Goal: Navigation & Orientation: Find specific page/section

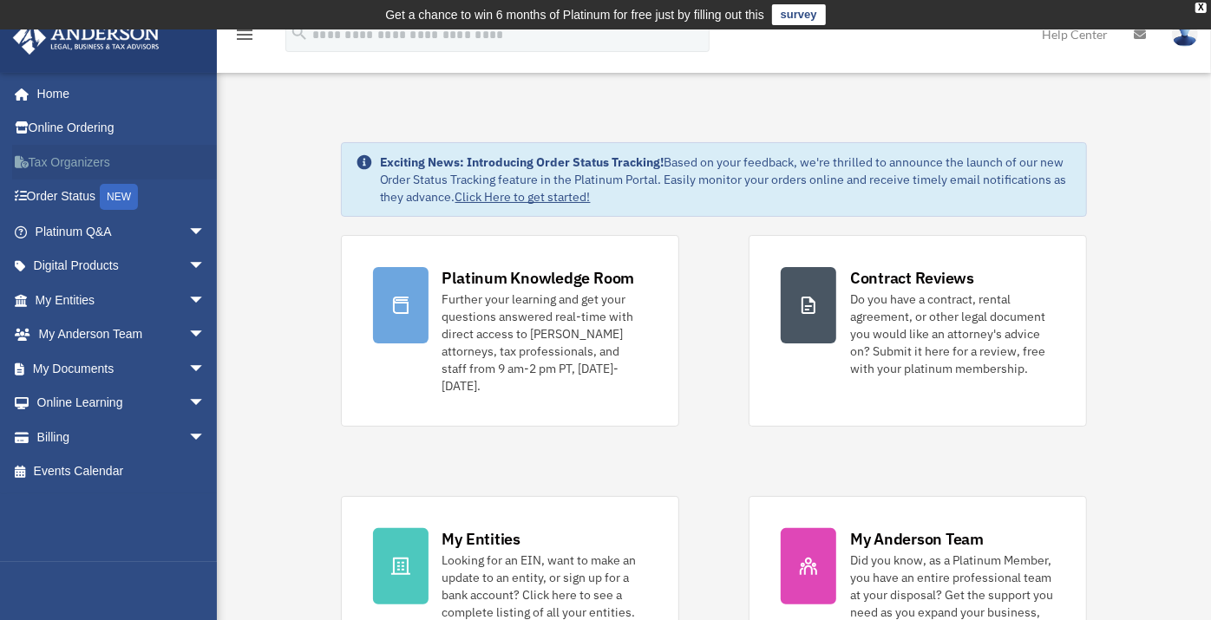
click at [109, 167] on link "Tax Organizers" at bounding box center [122, 162] width 220 height 35
click at [100, 306] on link "My Entities arrow_drop_down" at bounding box center [122, 300] width 220 height 35
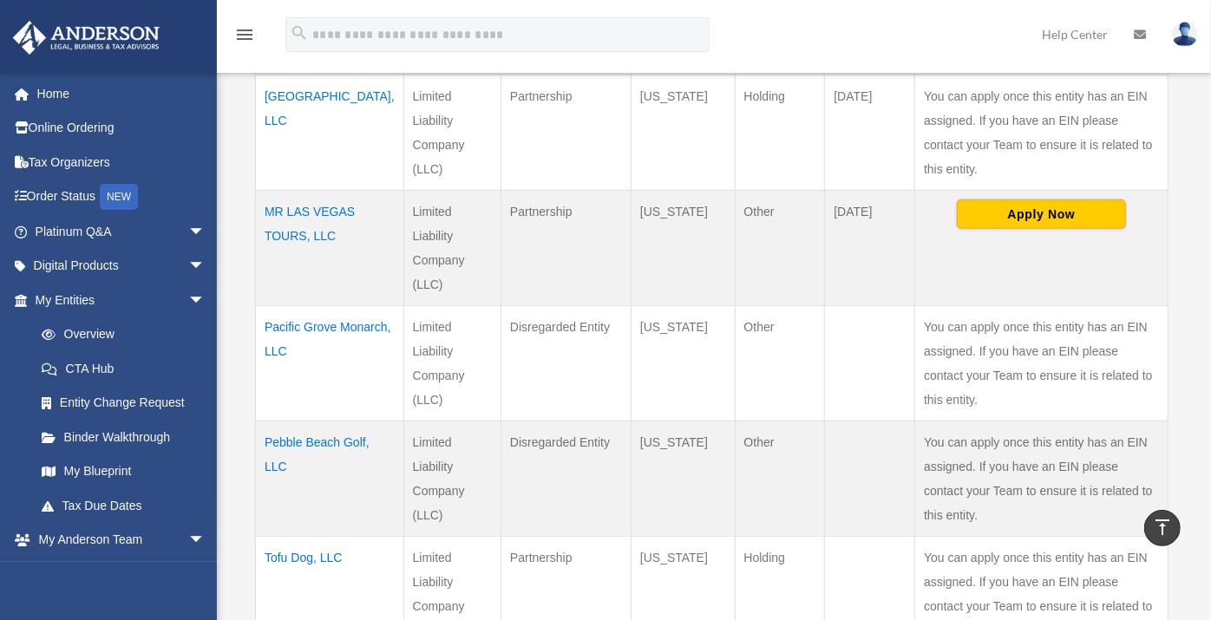
scroll to position [784, 0]
click at [290, 538] on td "Tofu Dog, LLC" at bounding box center [330, 596] width 148 height 116
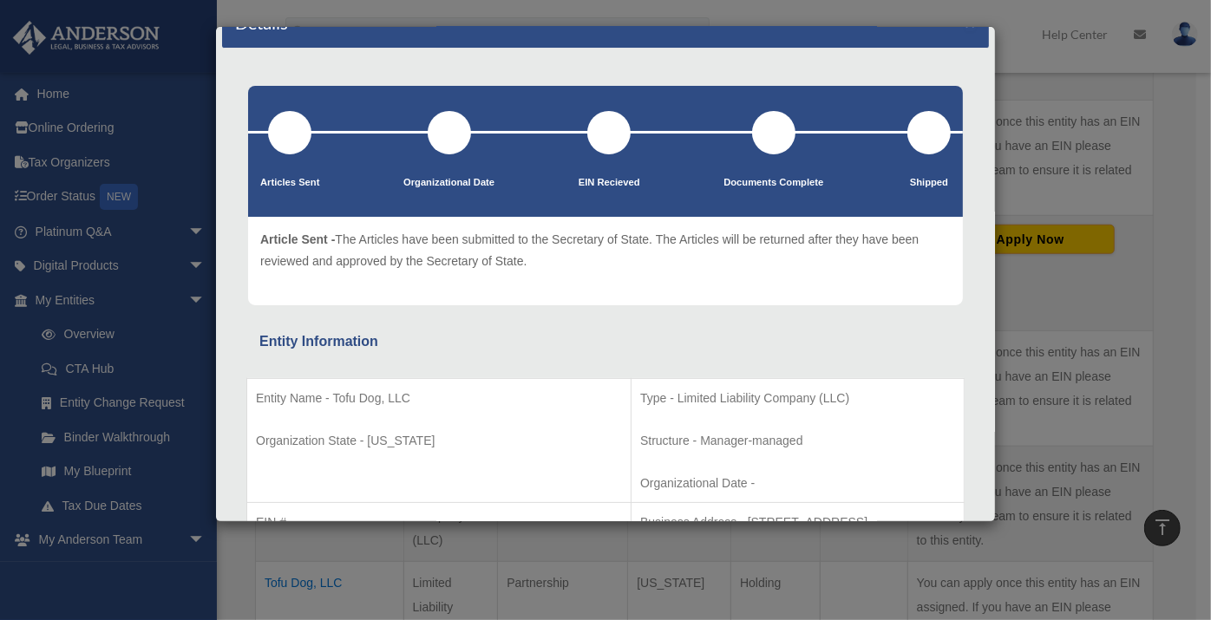
scroll to position [0, 0]
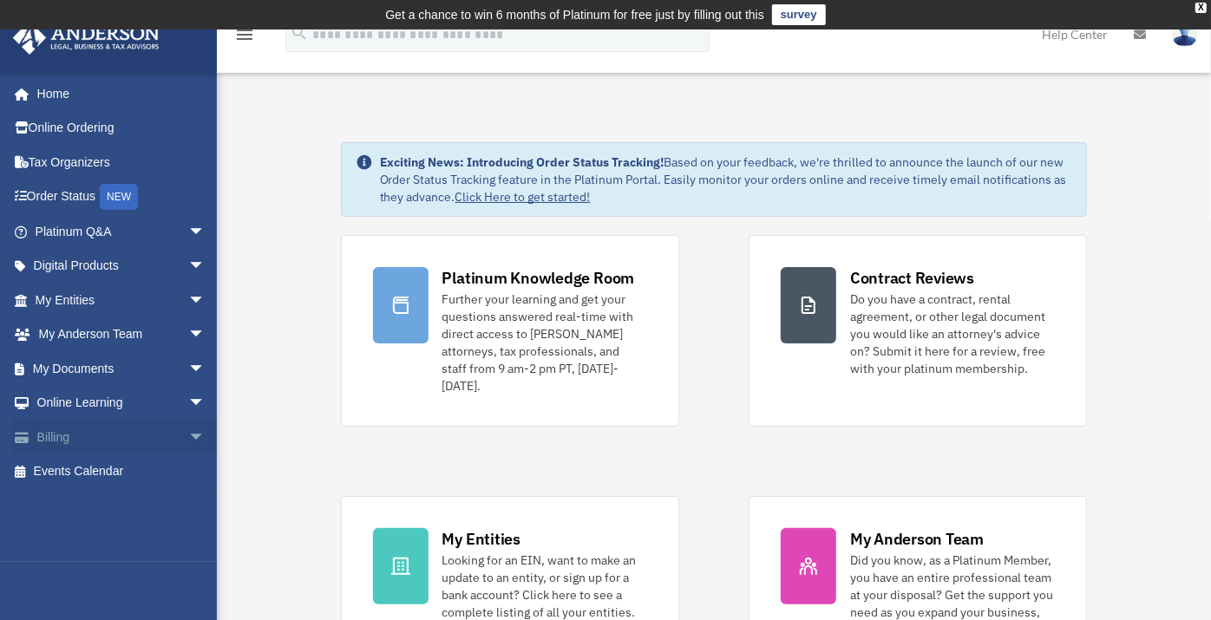
click at [190, 446] on span "arrow_drop_down" at bounding box center [205, 438] width 35 height 36
click at [136, 505] on link "Past Invoices" at bounding box center [127, 506] width 207 height 35
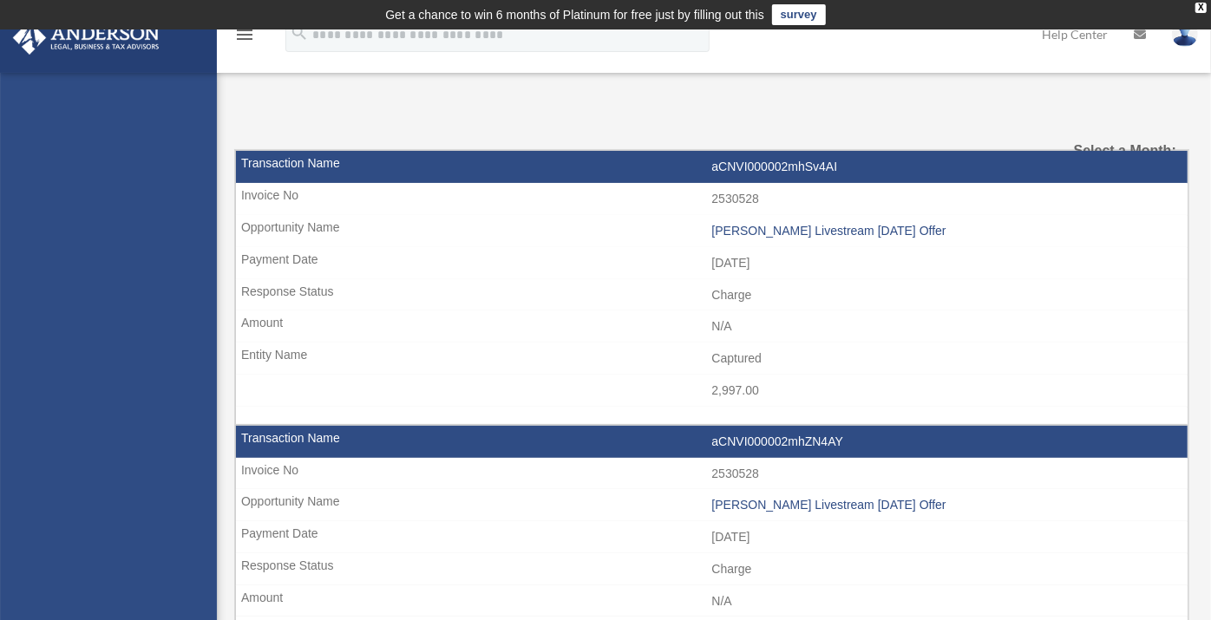
select select
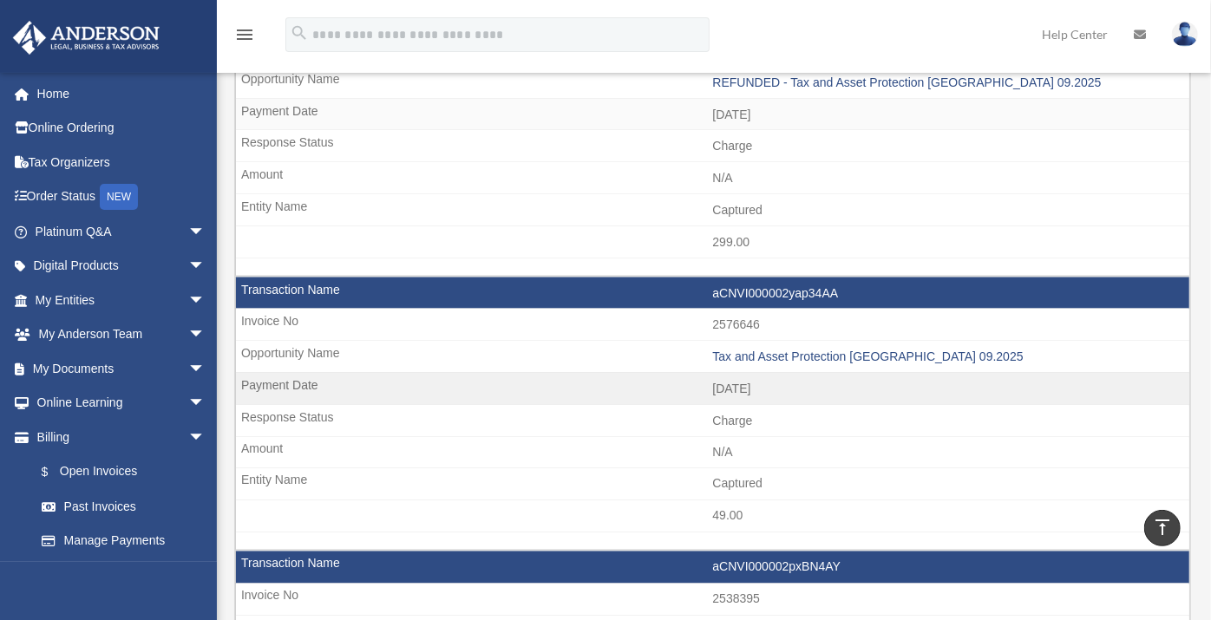
scroll to position [1615, 0]
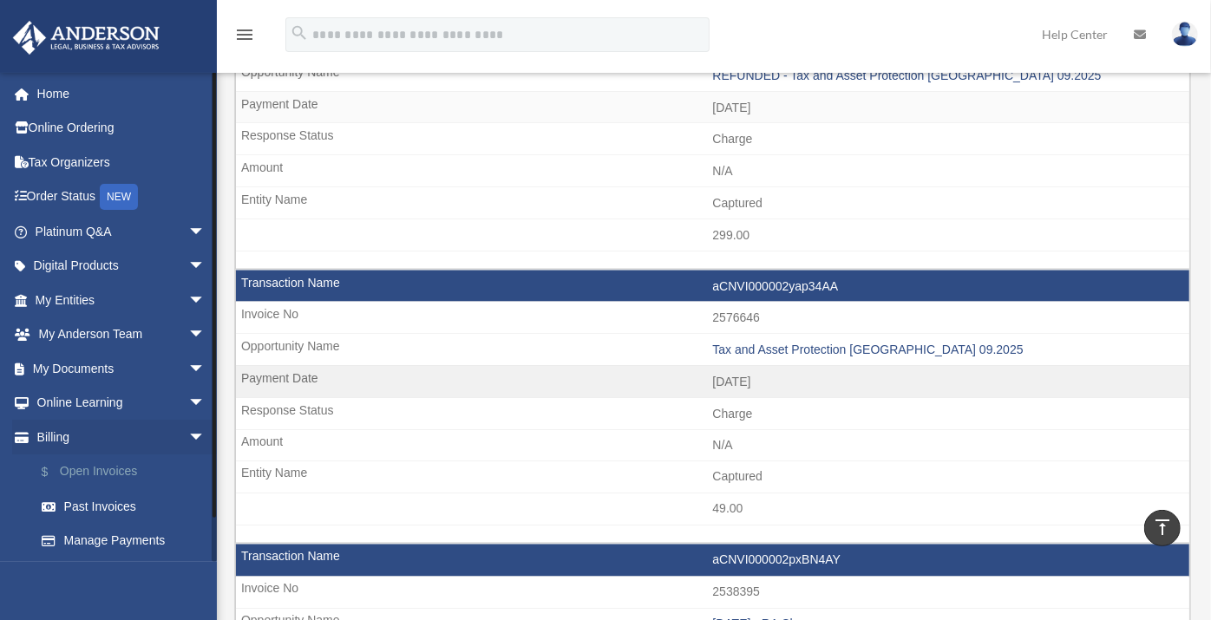
click at [136, 472] on link "$ Open Invoices" at bounding box center [127, 473] width 207 height 36
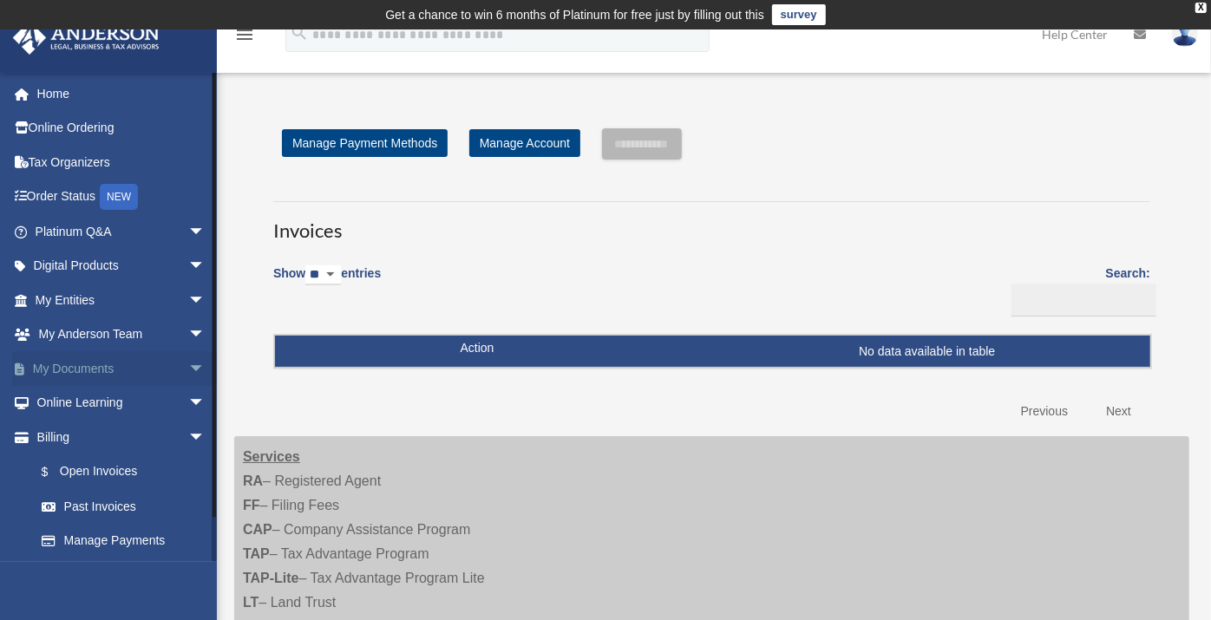
click at [121, 377] on link "My Documents arrow_drop_down" at bounding box center [122, 368] width 220 height 35
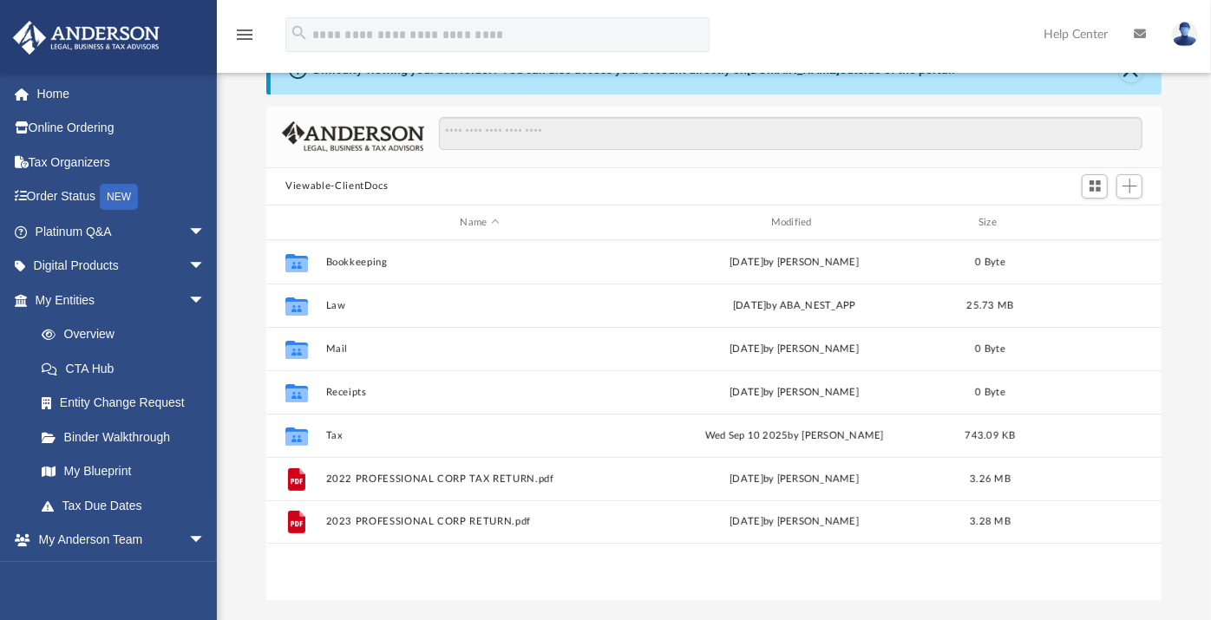
scroll to position [88, 0]
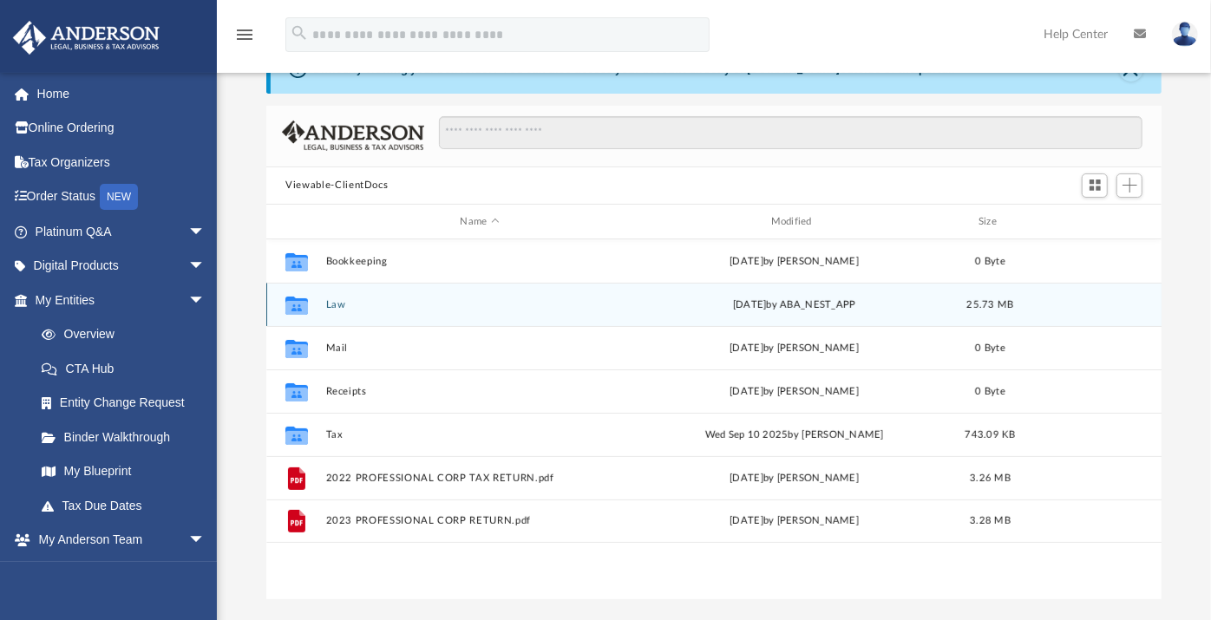
click at [302, 308] on icon "grid" at bounding box center [297, 306] width 23 height 18
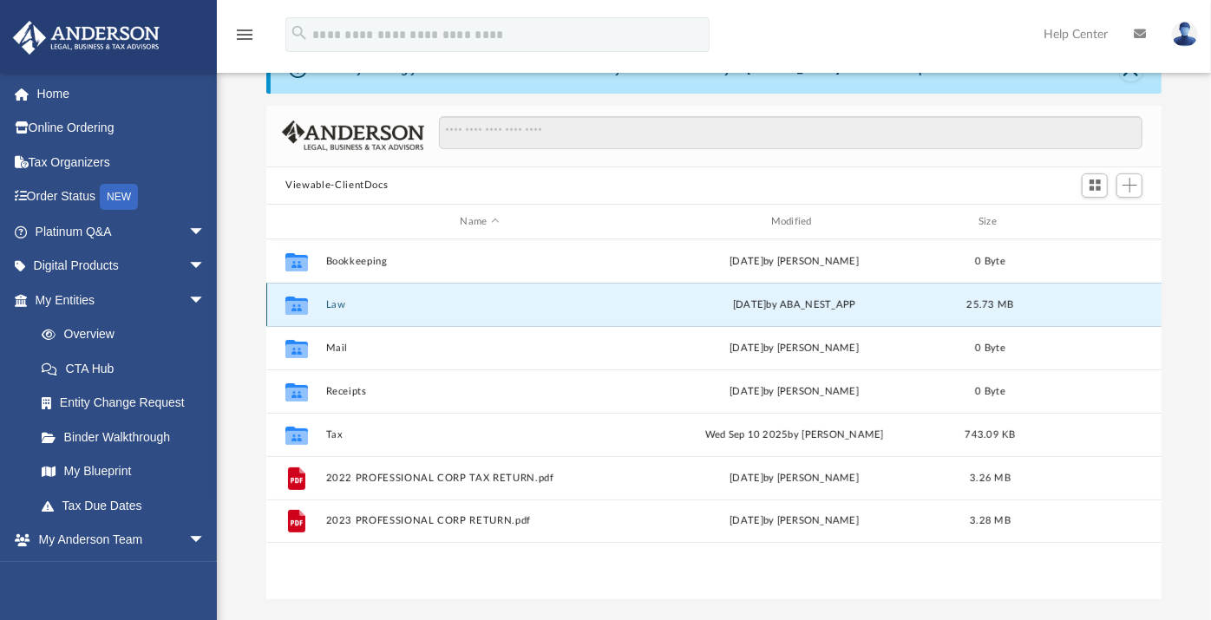
click at [459, 304] on button "Law" at bounding box center [479, 304] width 307 height 11
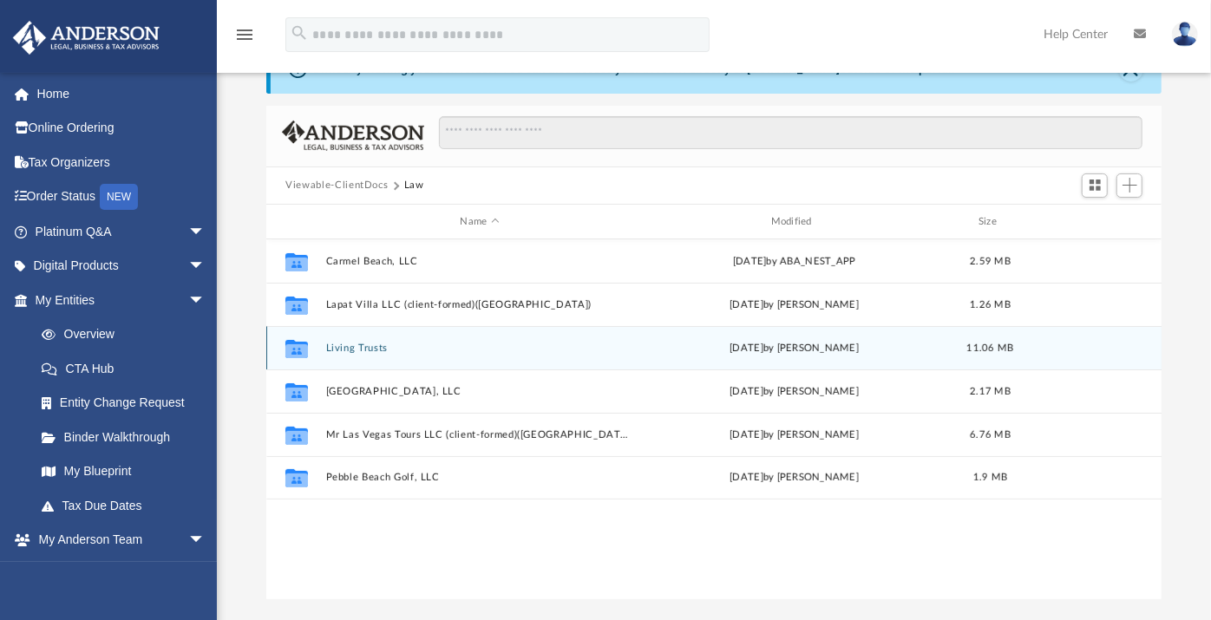
click at [312, 350] on div "Collaborated Folder" at bounding box center [296, 349] width 43 height 28
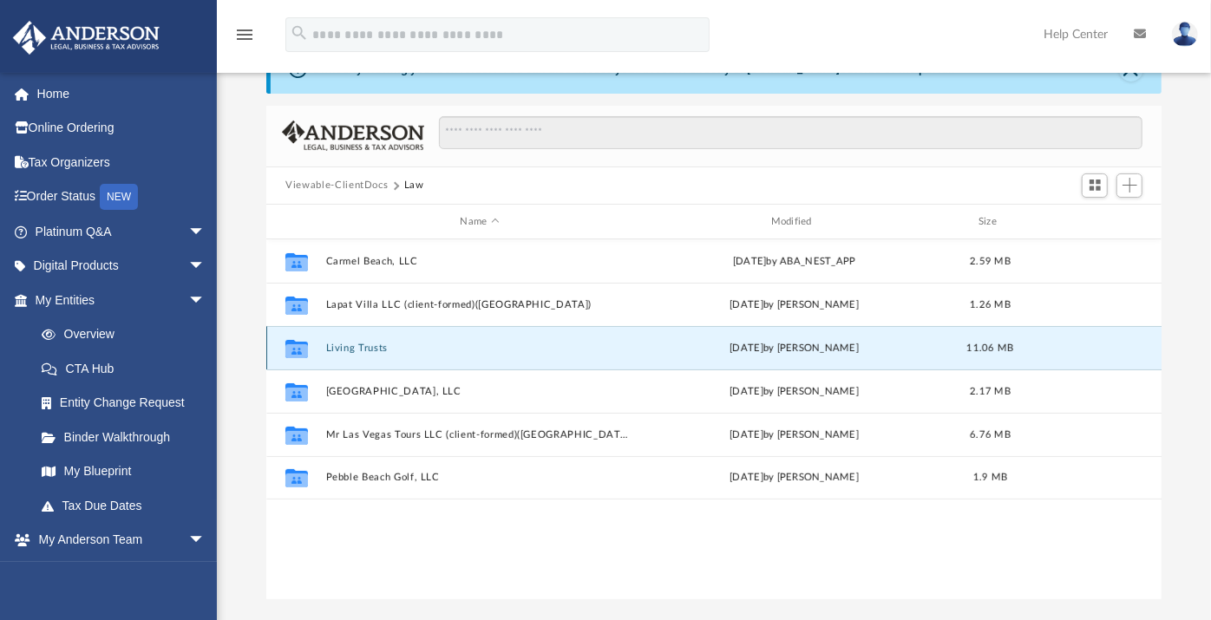
click at [370, 349] on button "Living Trusts" at bounding box center [479, 348] width 307 height 11
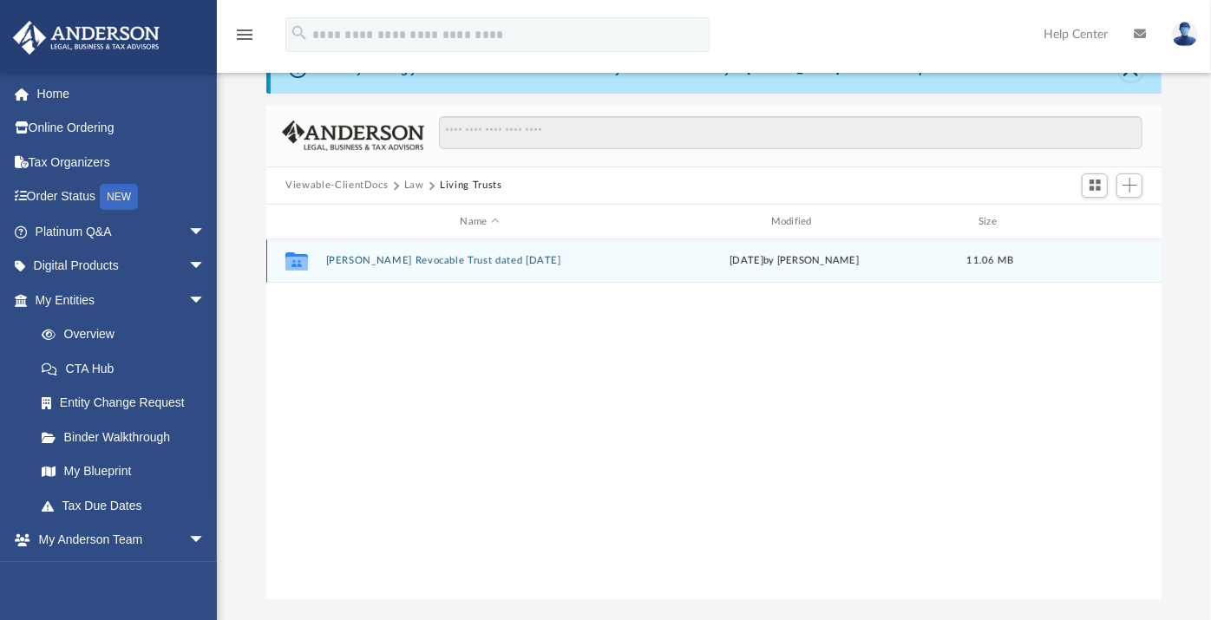
click at [297, 262] on icon "grid" at bounding box center [297, 264] width 23 height 14
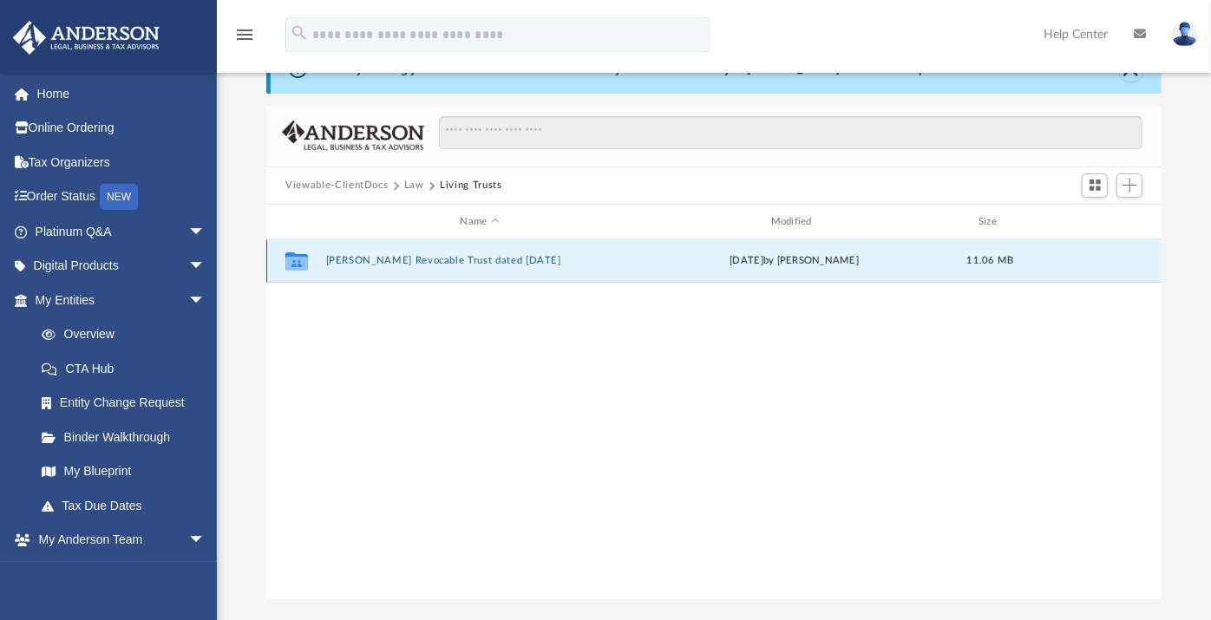
click at [307, 259] on icon "grid" at bounding box center [297, 264] width 23 height 14
click at [373, 189] on button "Viewable-ClientDocs" at bounding box center [337, 186] width 102 height 16
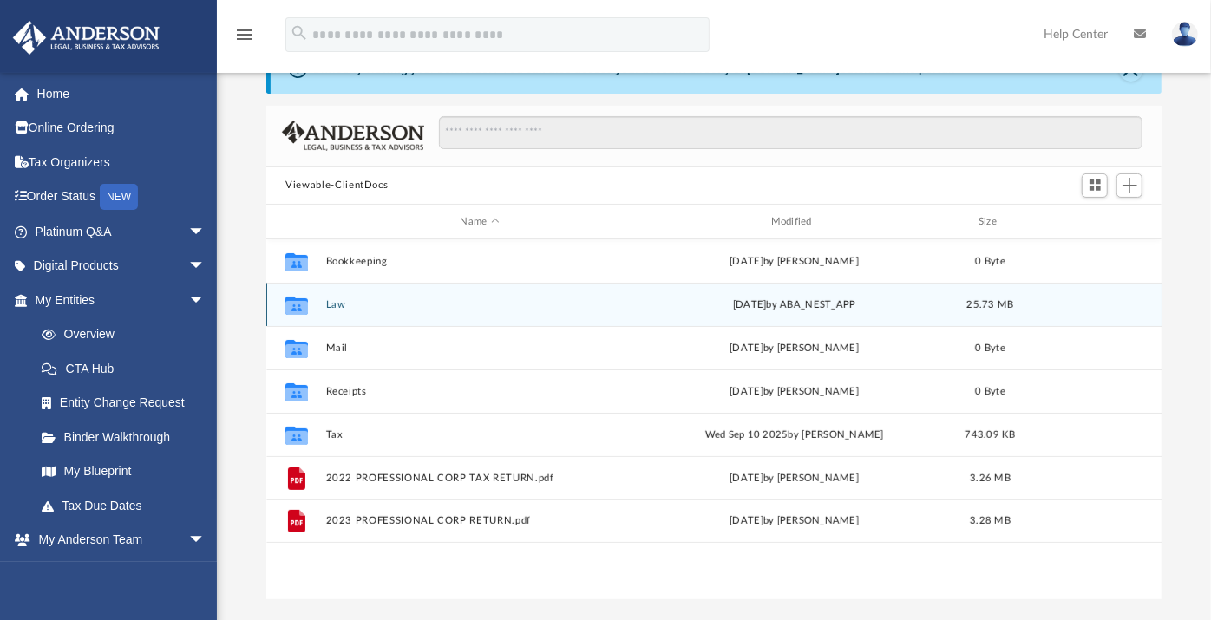
click at [310, 312] on icon "Collaborated Folder" at bounding box center [297, 306] width 28 height 28
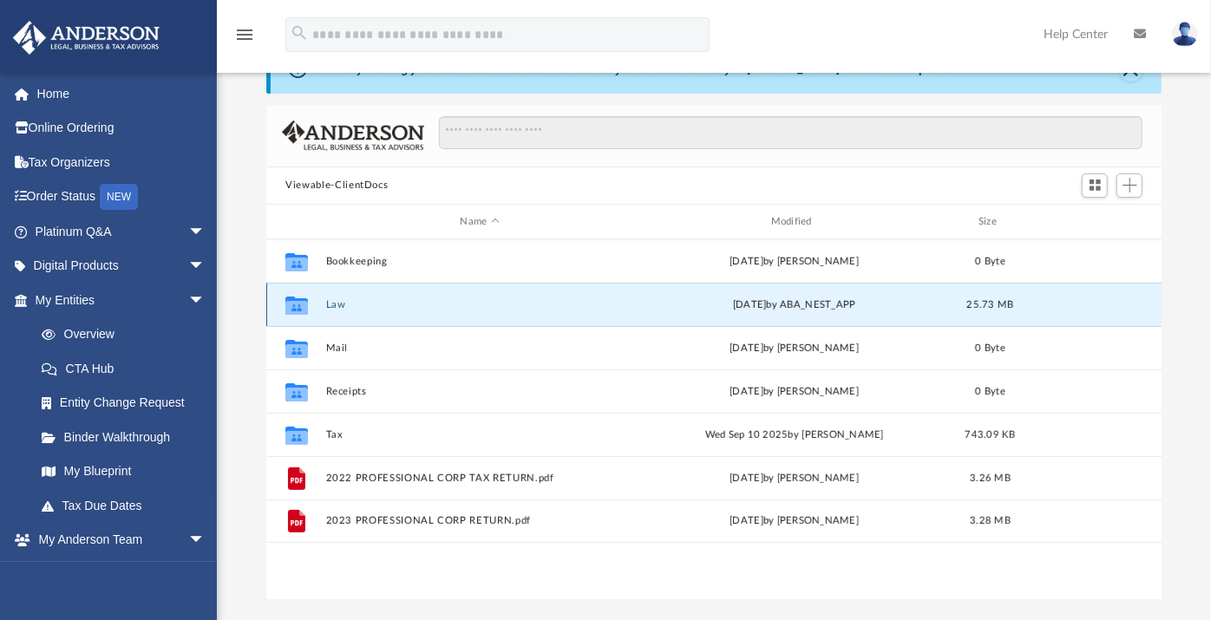
click at [301, 307] on icon "grid" at bounding box center [297, 308] width 23 height 14
click at [352, 307] on button "Law" at bounding box center [479, 304] width 307 height 11
click at [351, 304] on button "Law" at bounding box center [479, 304] width 307 height 11
click at [346, 307] on button "Law" at bounding box center [479, 304] width 307 height 11
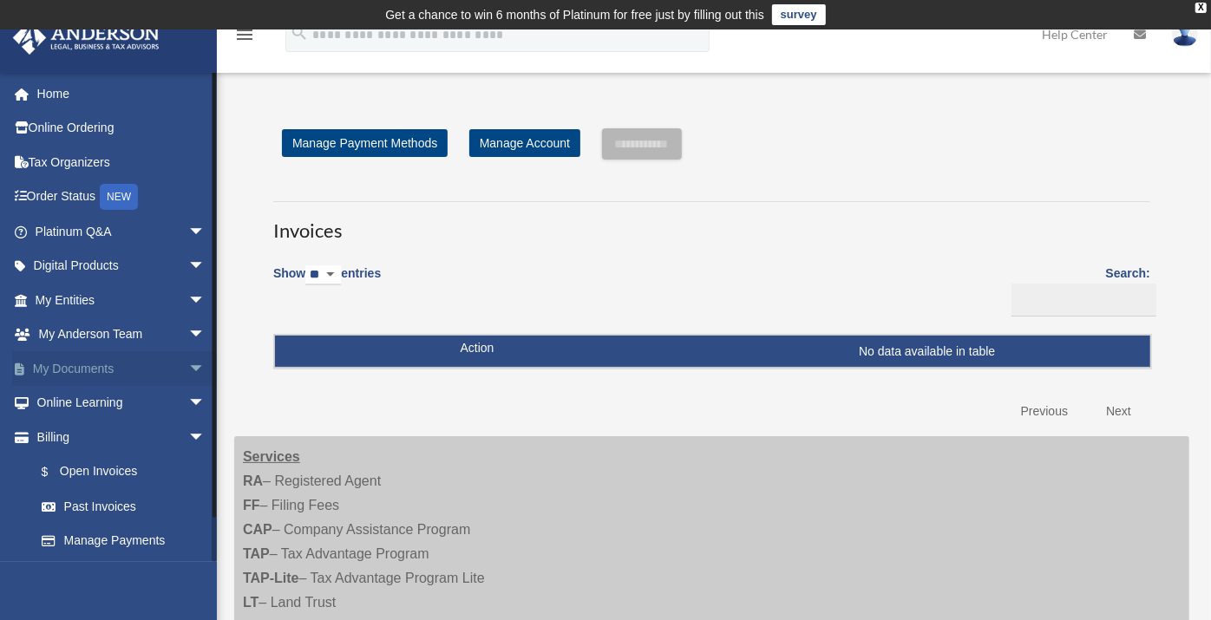
click at [116, 371] on link "My Documents arrow_drop_down" at bounding box center [122, 368] width 220 height 35
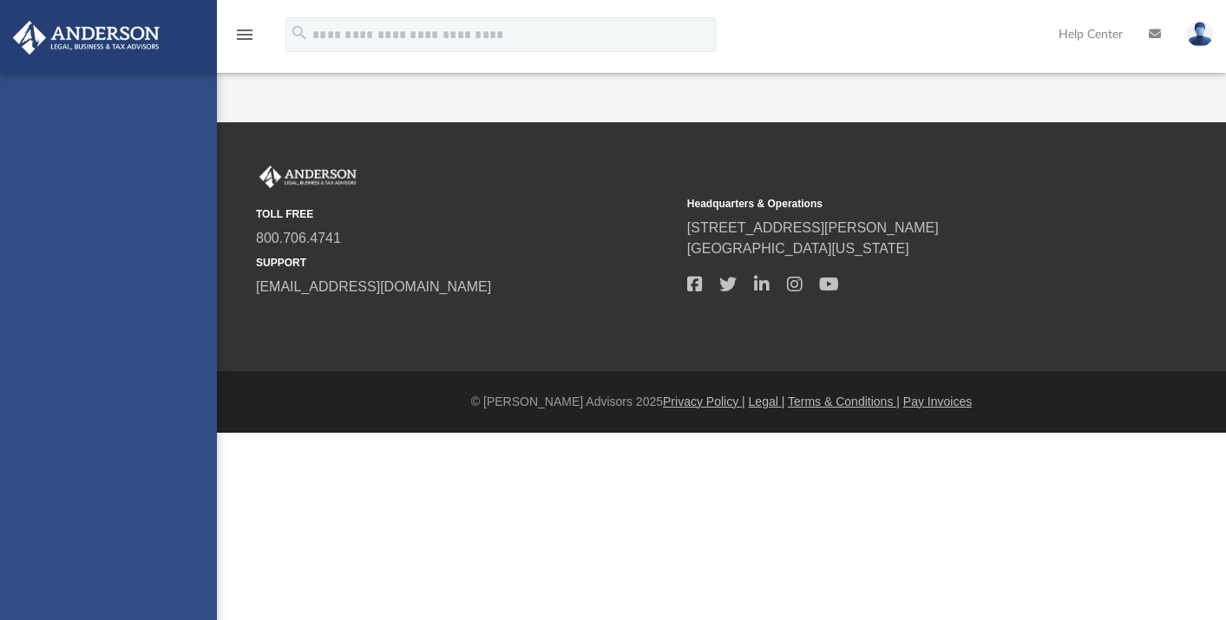
click at [203, 369] on div "fortune700@aol.com Sign Out fortune700@aol.com Home Online Ordering Tax Organiz…" at bounding box center [108, 383] width 217 height 620
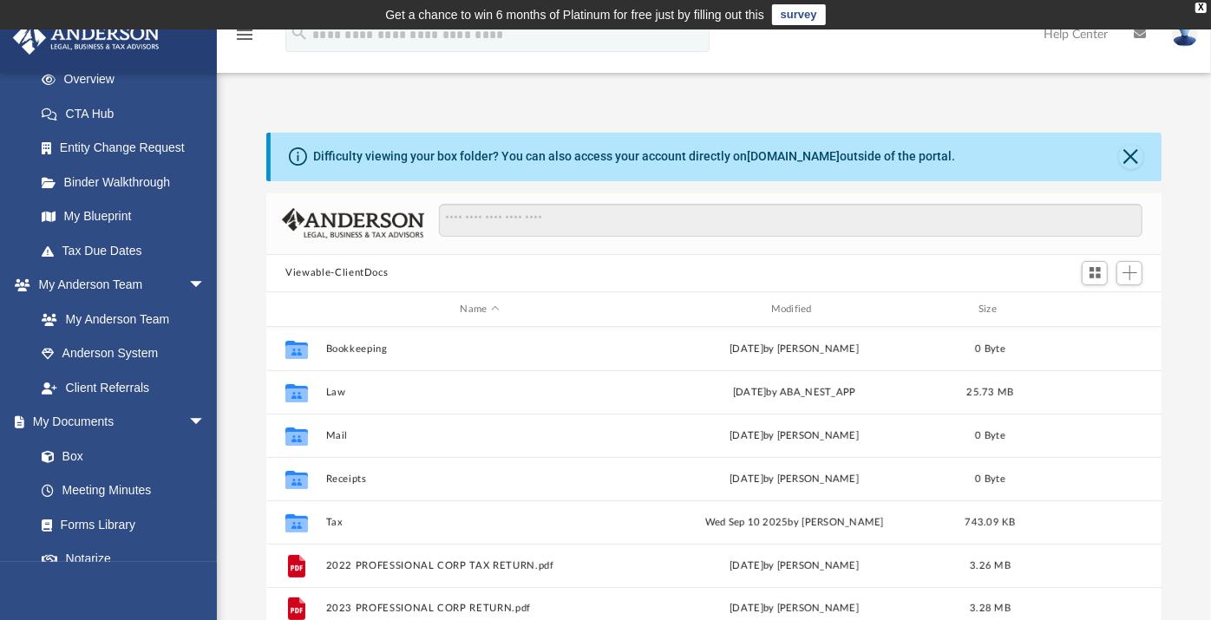
scroll to position [258, 0]
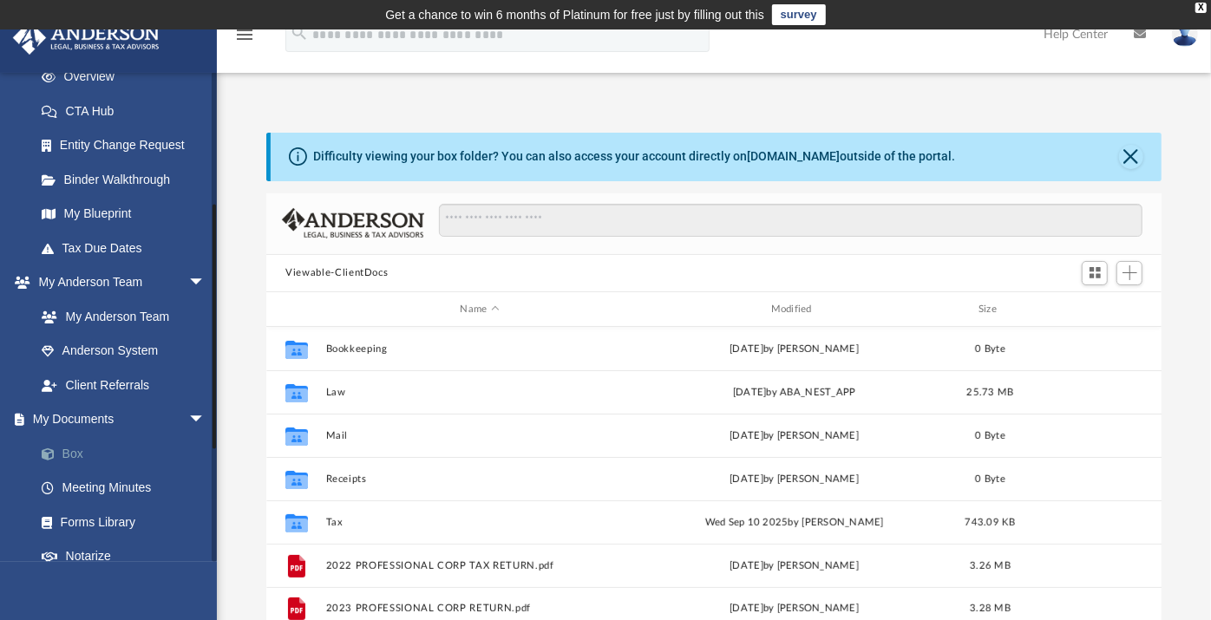
click at [74, 458] on link "Box" at bounding box center [127, 454] width 207 height 35
click at [152, 315] on link "My Anderson Team" at bounding box center [127, 316] width 207 height 35
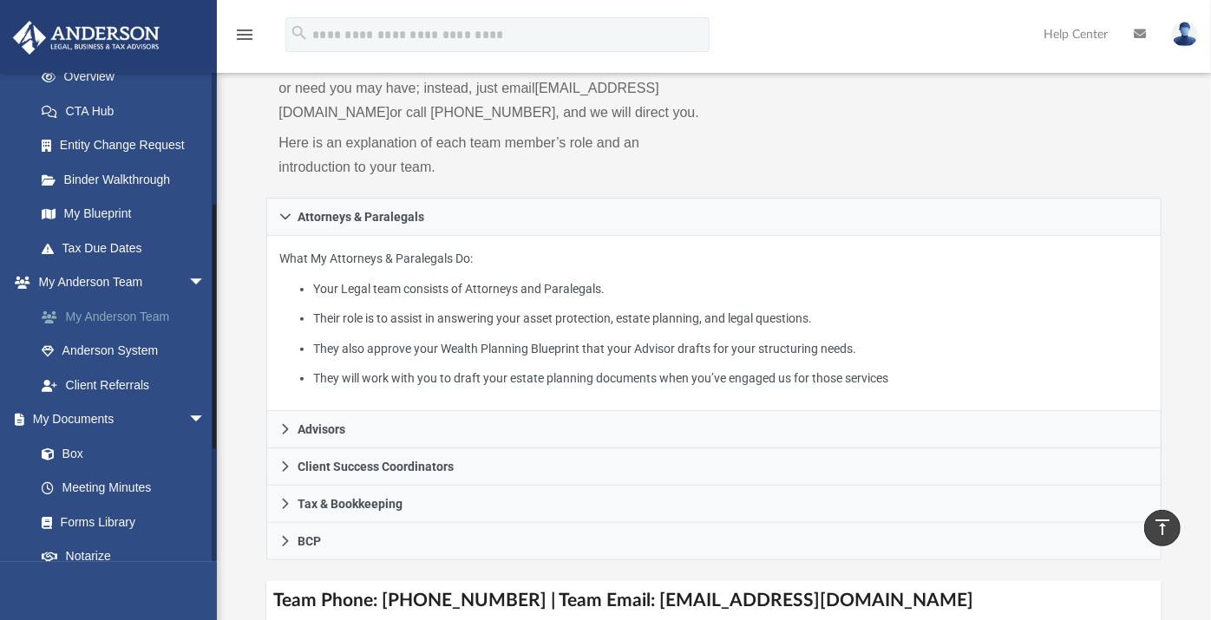
scroll to position [196, 0]
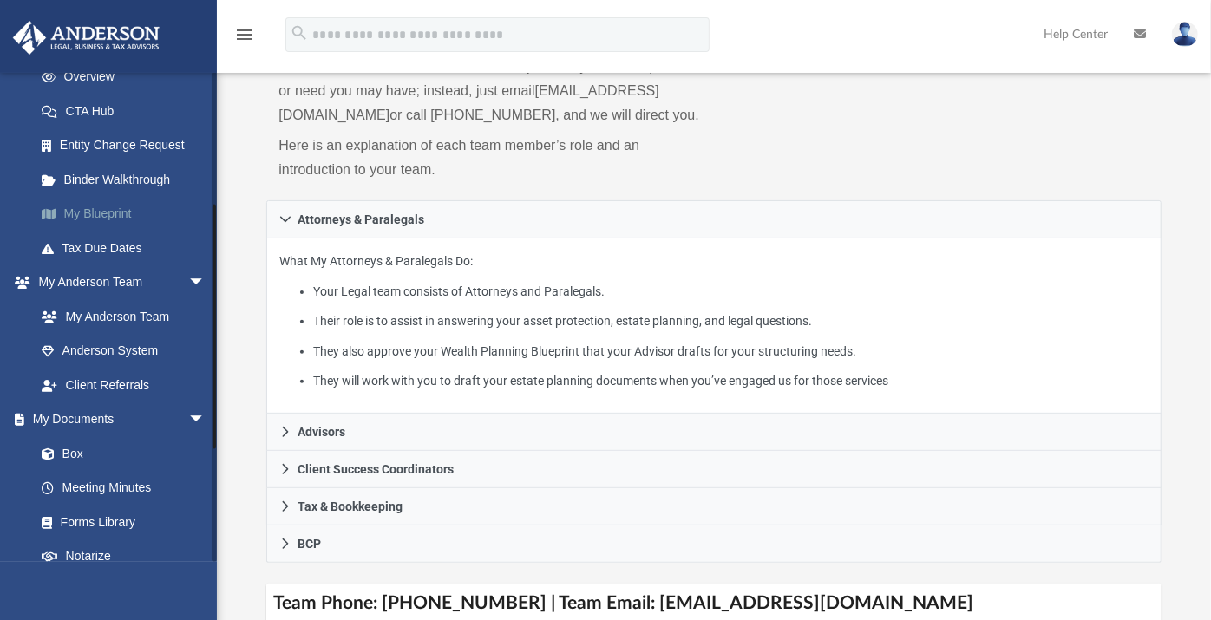
click at [141, 217] on link "My Blueprint" at bounding box center [127, 214] width 207 height 35
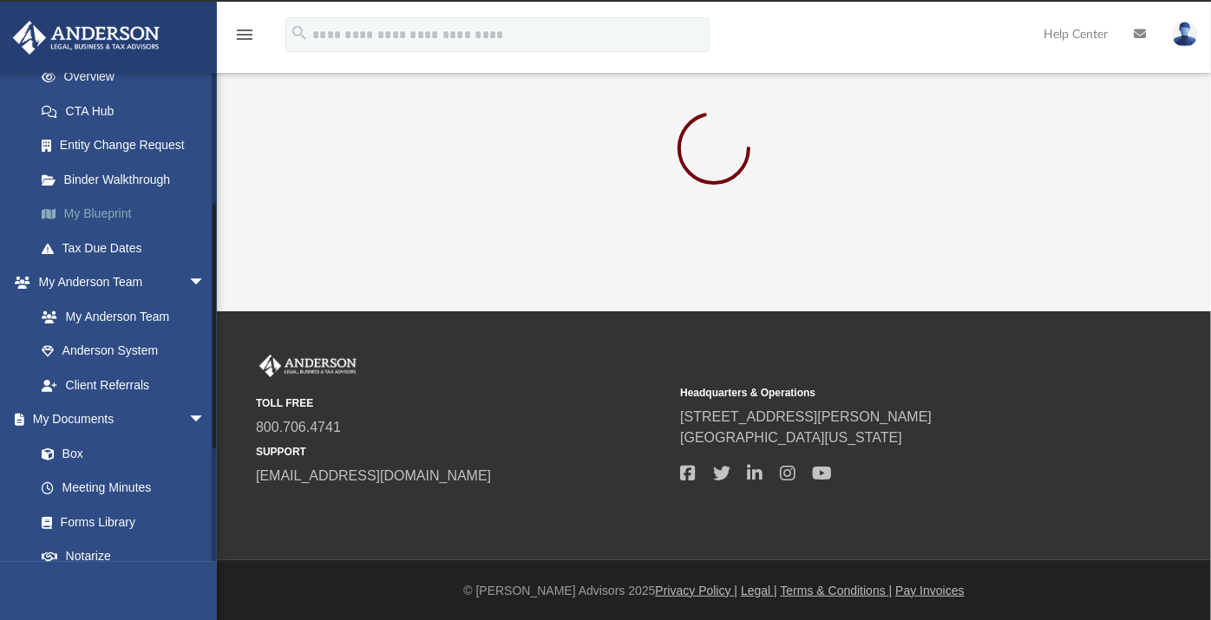
scroll to position [196, 0]
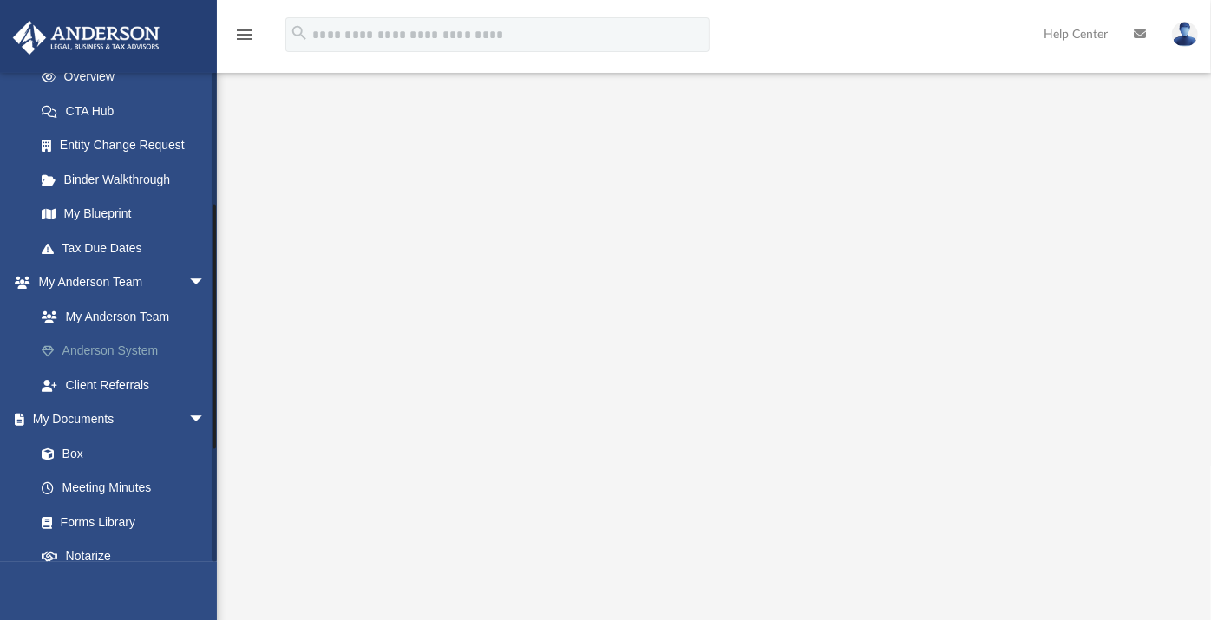
click at [156, 357] on link "Anderson System" at bounding box center [127, 351] width 207 height 35
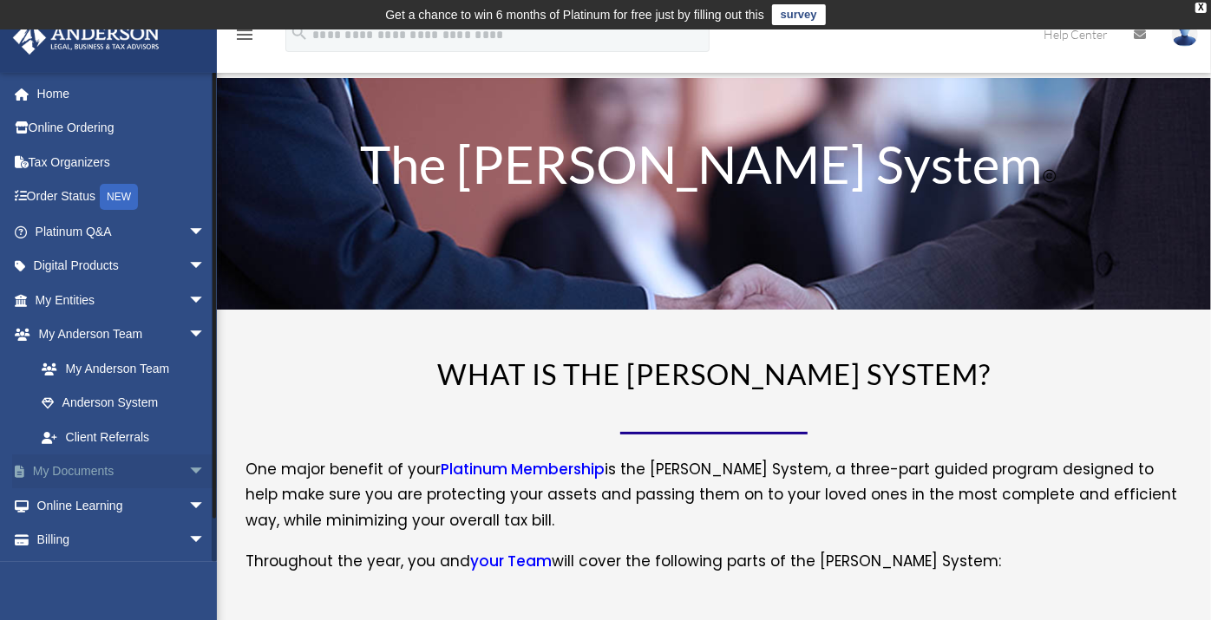
click at [195, 476] on span "arrow_drop_down" at bounding box center [205, 473] width 35 height 36
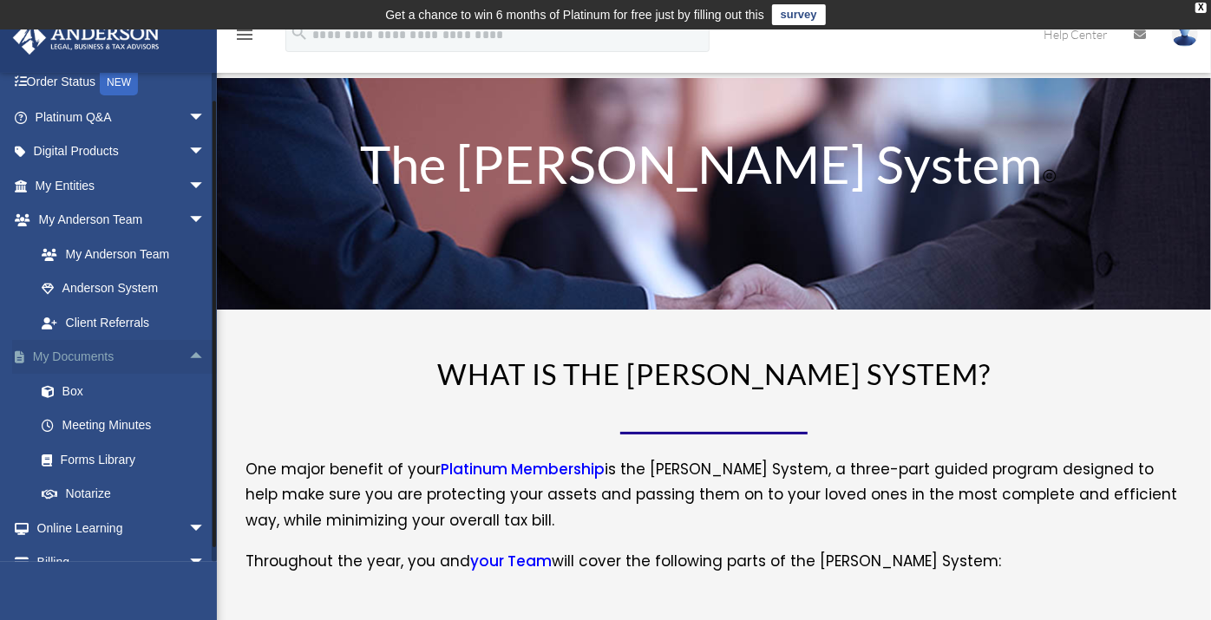
scroll to position [115, 0]
click at [157, 432] on link "Meeting Minutes" at bounding box center [127, 425] width 207 height 35
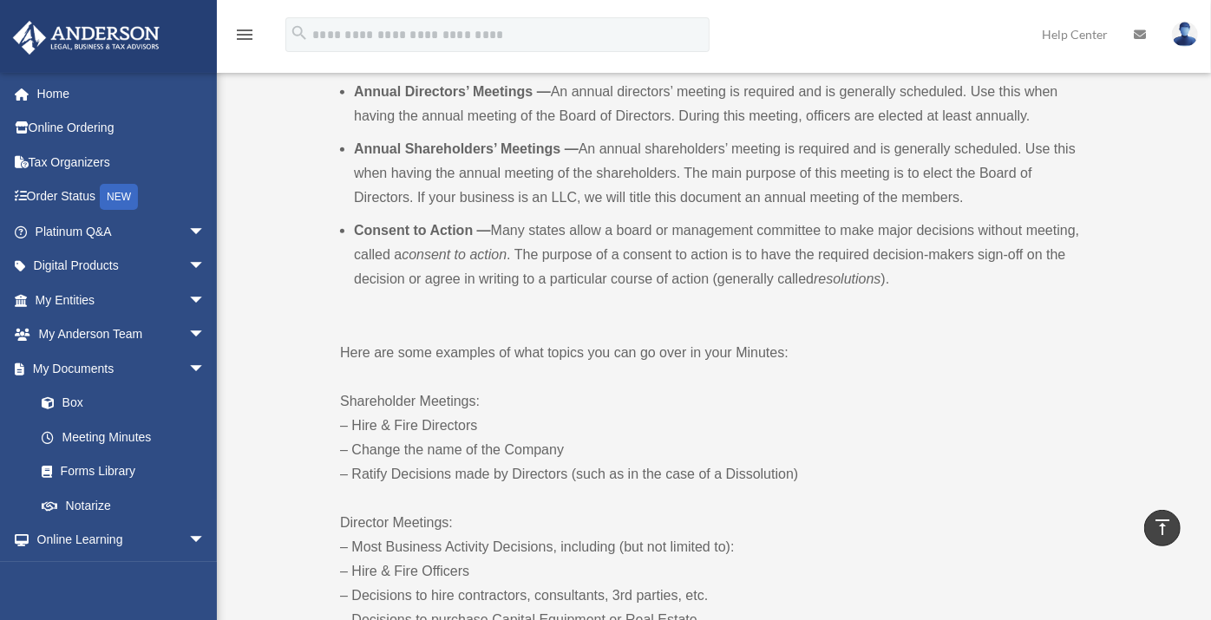
scroll to position [695, 0]
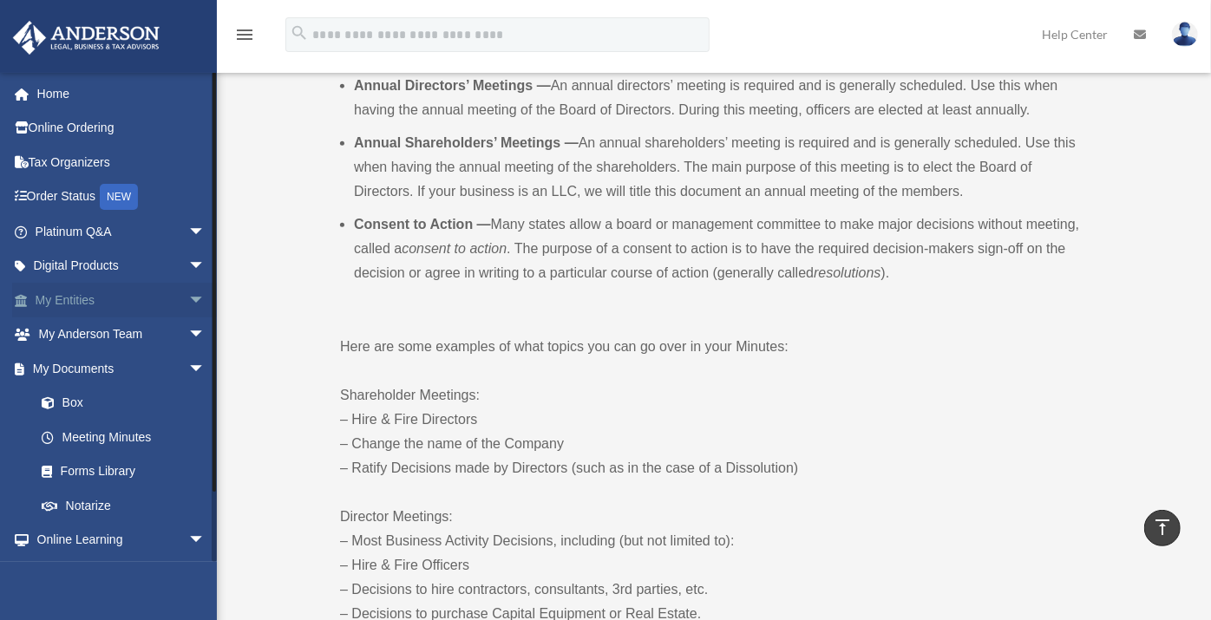
click at [92, 307] on link "My Entities arrow_drop_down" at bounding box center [122, 300] width 220 height 35
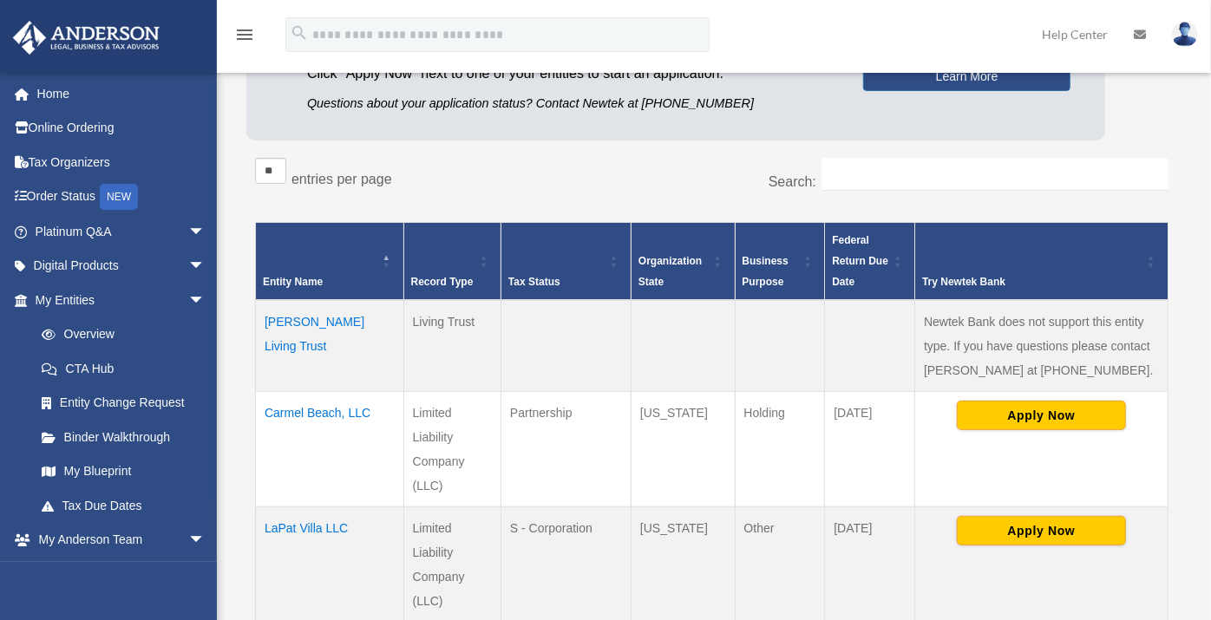
scroll to position [241, 0]
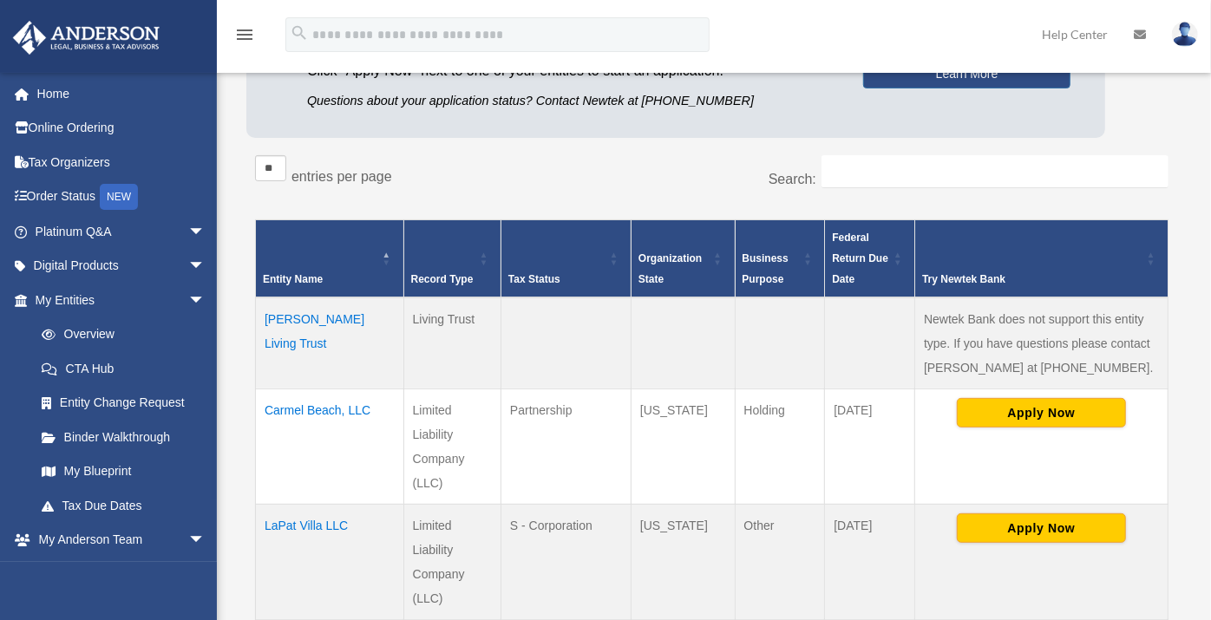
click at [1185, 38] on img at bounding box center [1185, 34] width 26 height 25
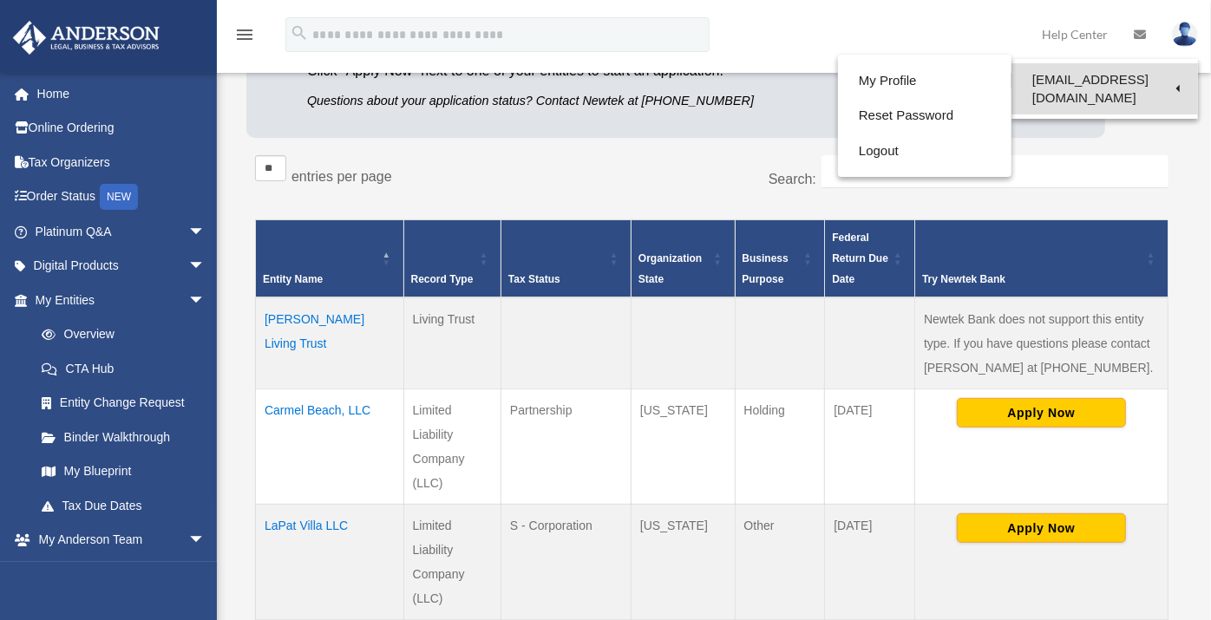
click at [1111, 79] on link "[EMAIL_ADDRESS][DOMAIN_NAME]" at bounding box center [1105, 88] width 187 height 51
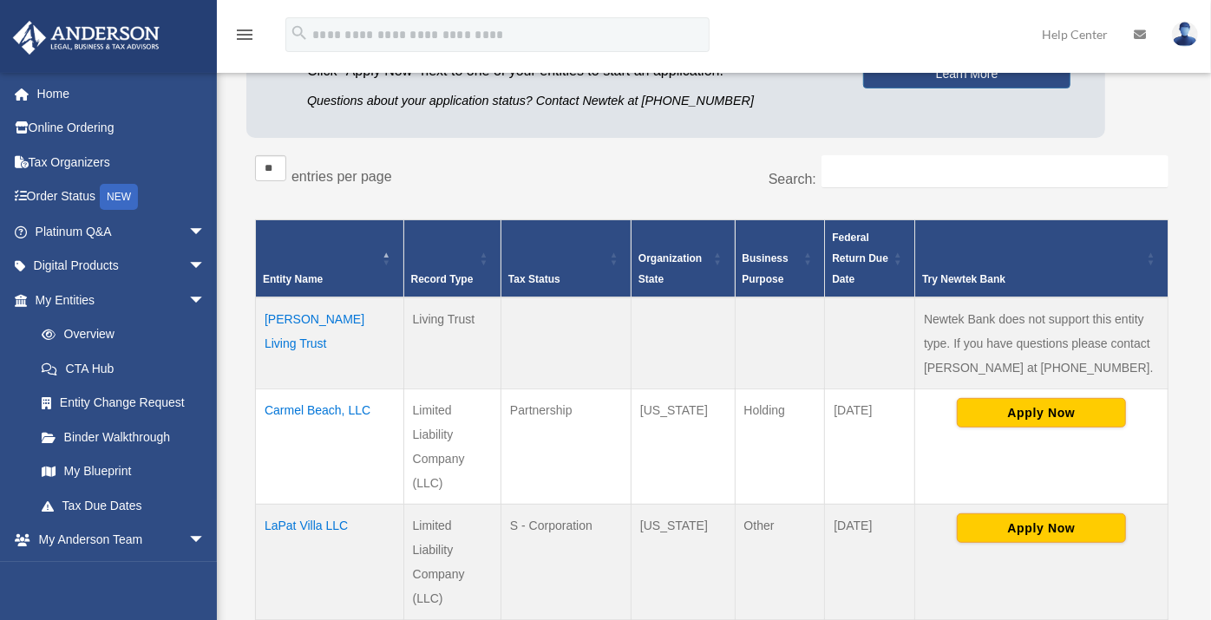
click at [1171, 36] on link at bounding box center [1185, 34] width 52 height 76
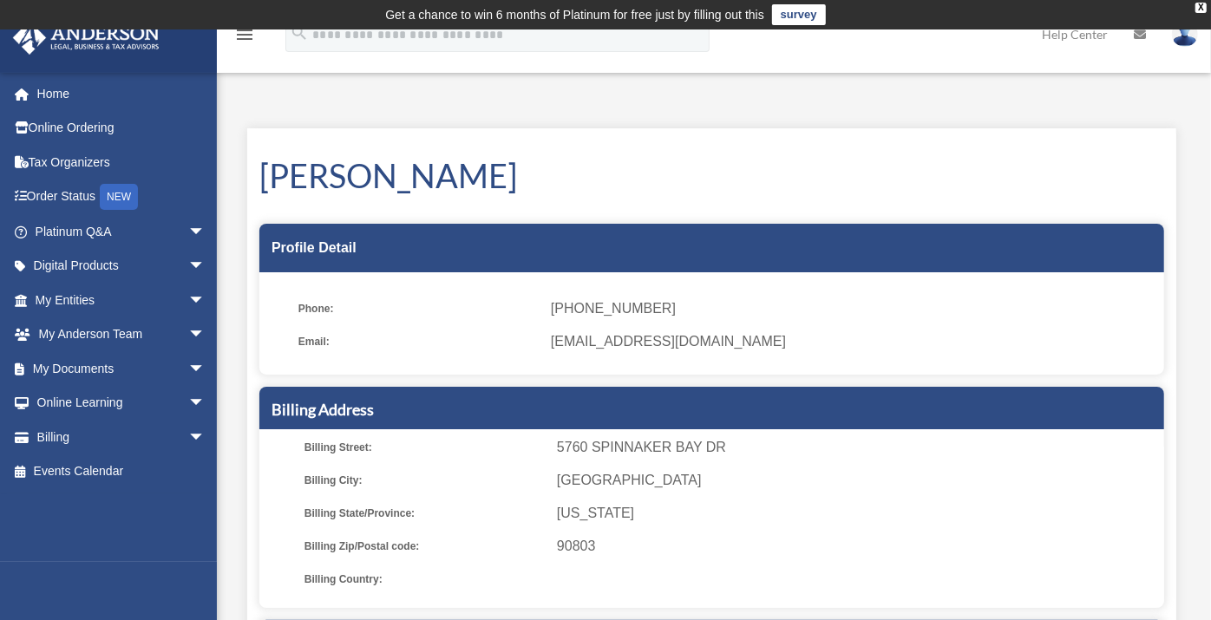
scroll to position [5, 0]
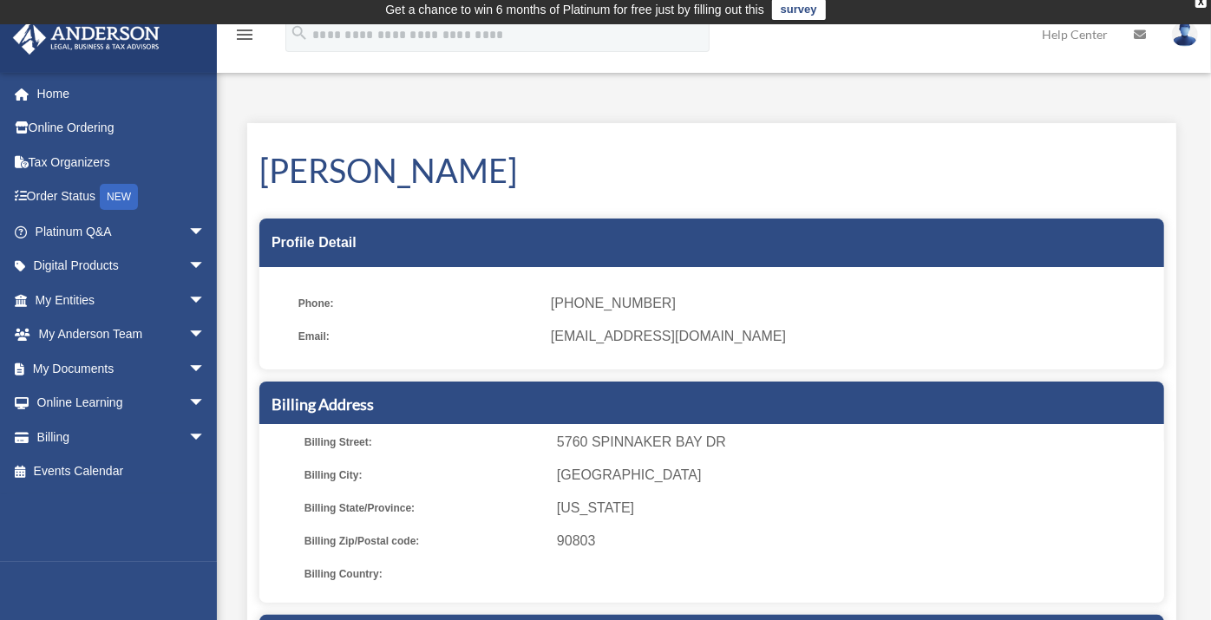
click at [1182, 44] on img at bounding box center [1185, 34] width 26 height 25
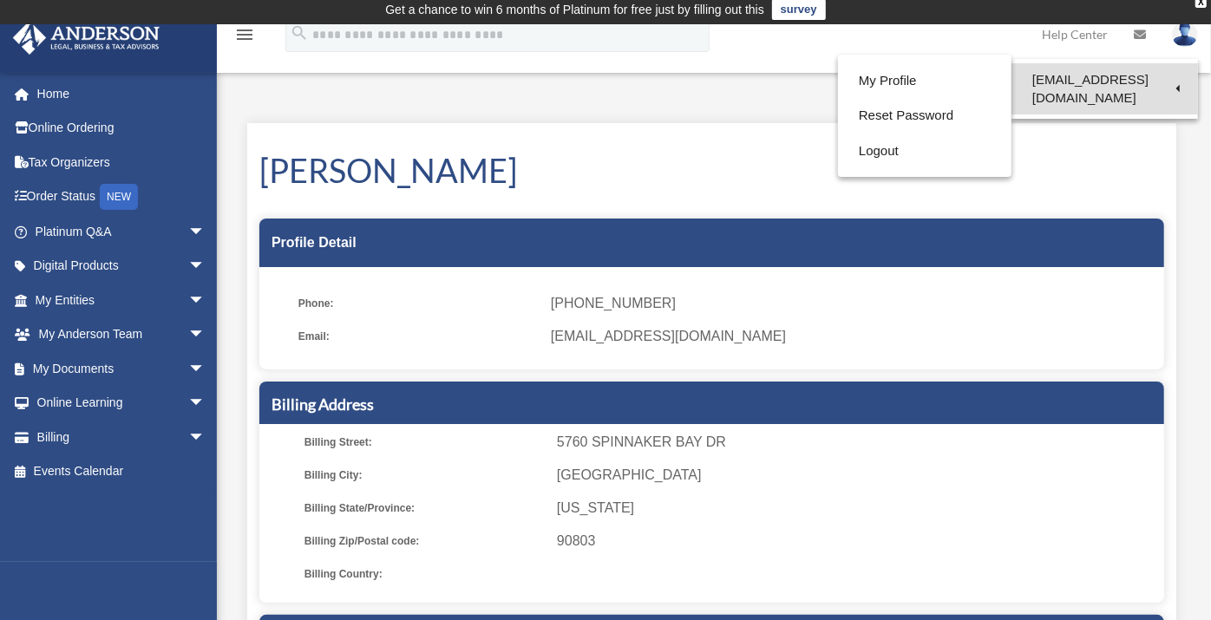
click at [1179, 84] on link "[EMAIL_ADDRESS][DOMAIN_NAME]" at bounding box center [1105, 88] width 187 height 51
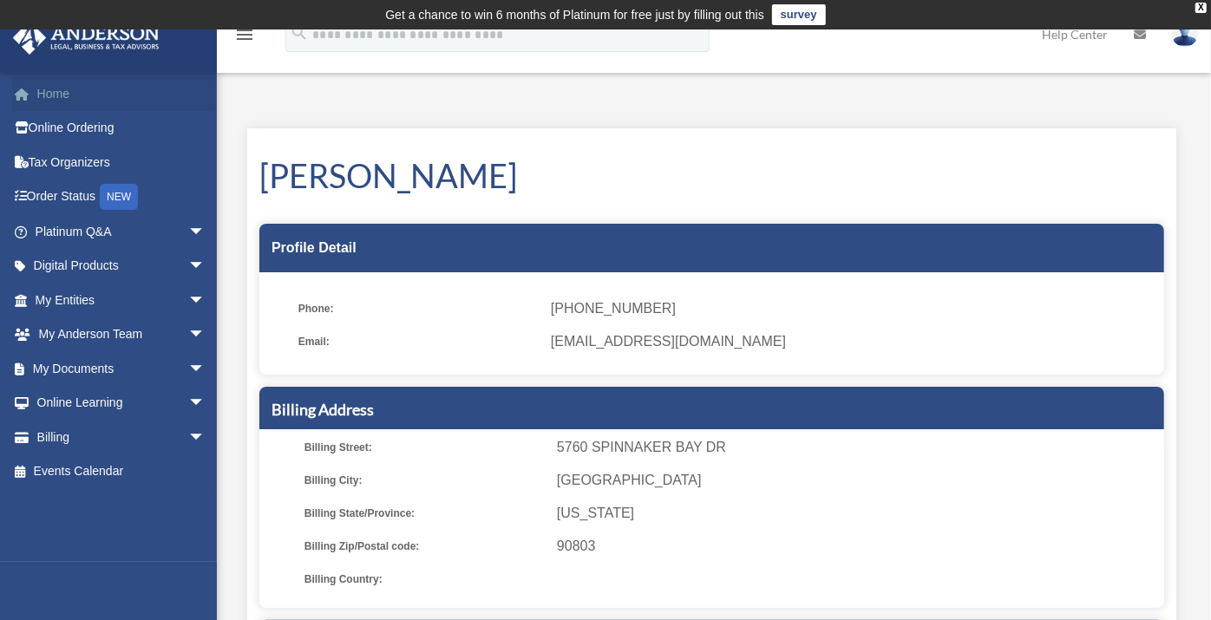
click at [82, 108] on link "Home" at bounding box center [122, 93] width 220 height 35
click at [64, 108] on link "Home" at bounding box center [122, 93] width 220 height 35
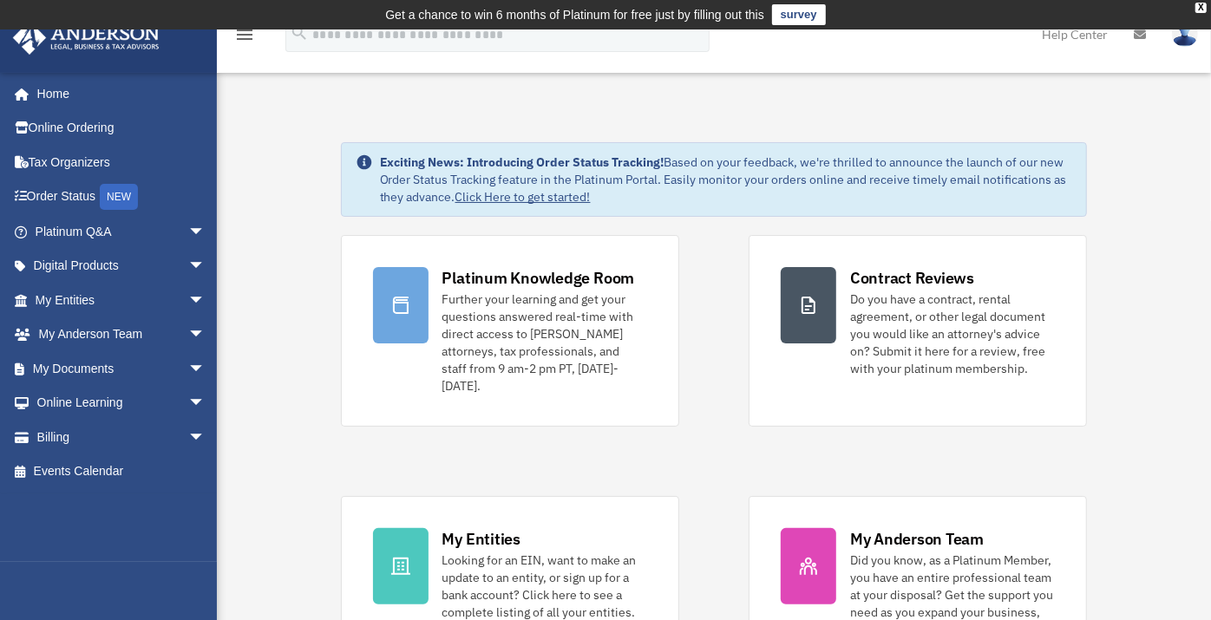
click at [253, 43] on icon "menu" at bounding box center [244, 34] width 21 height 21
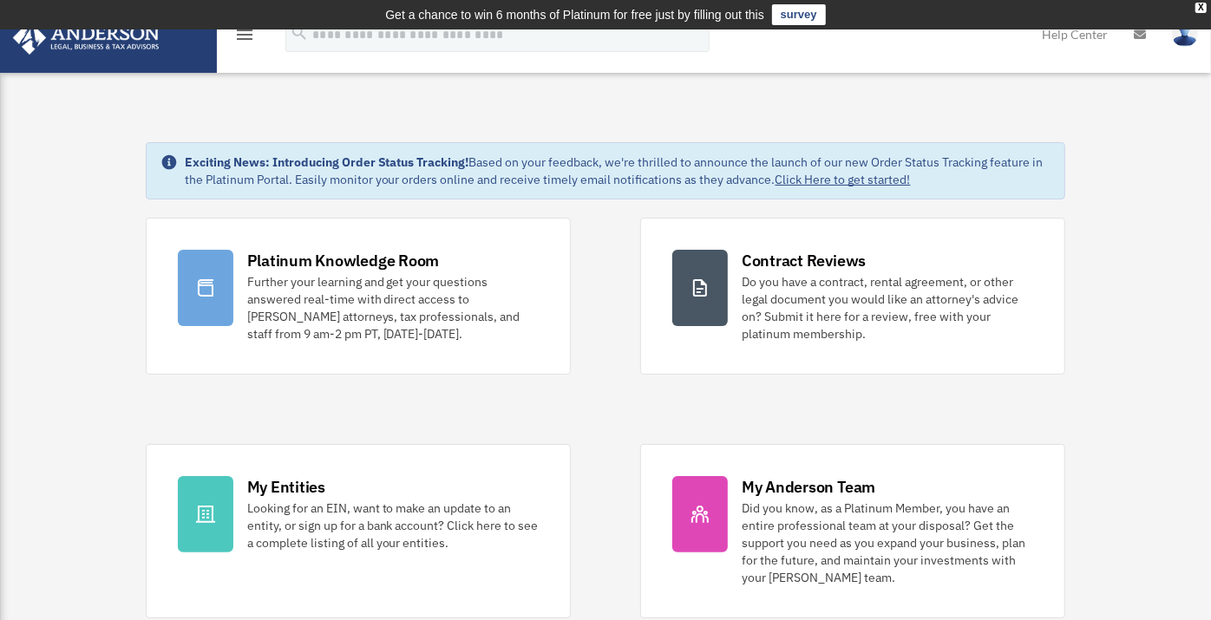
click at [1182, 53] on link at bounding box center [1185, 34] width 52 height 76
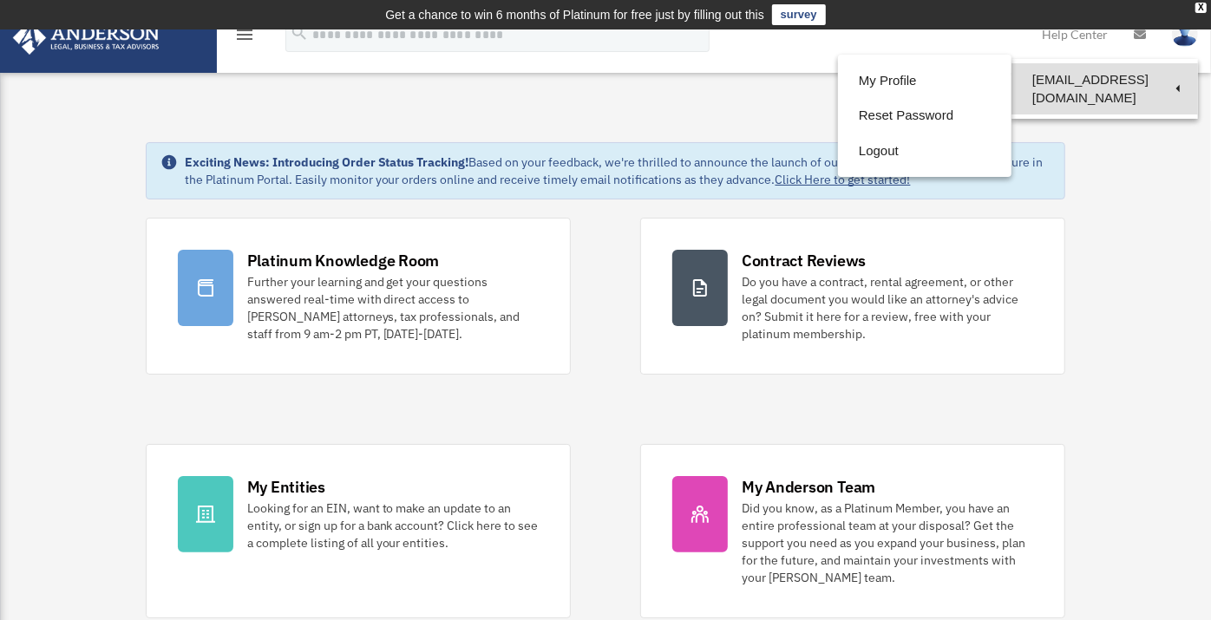
click at [1128, 82] on link "[EMAIL_ADDRESS][DOMAIN_NAME]" at bounding box center [1105, 88] width 187 height 51
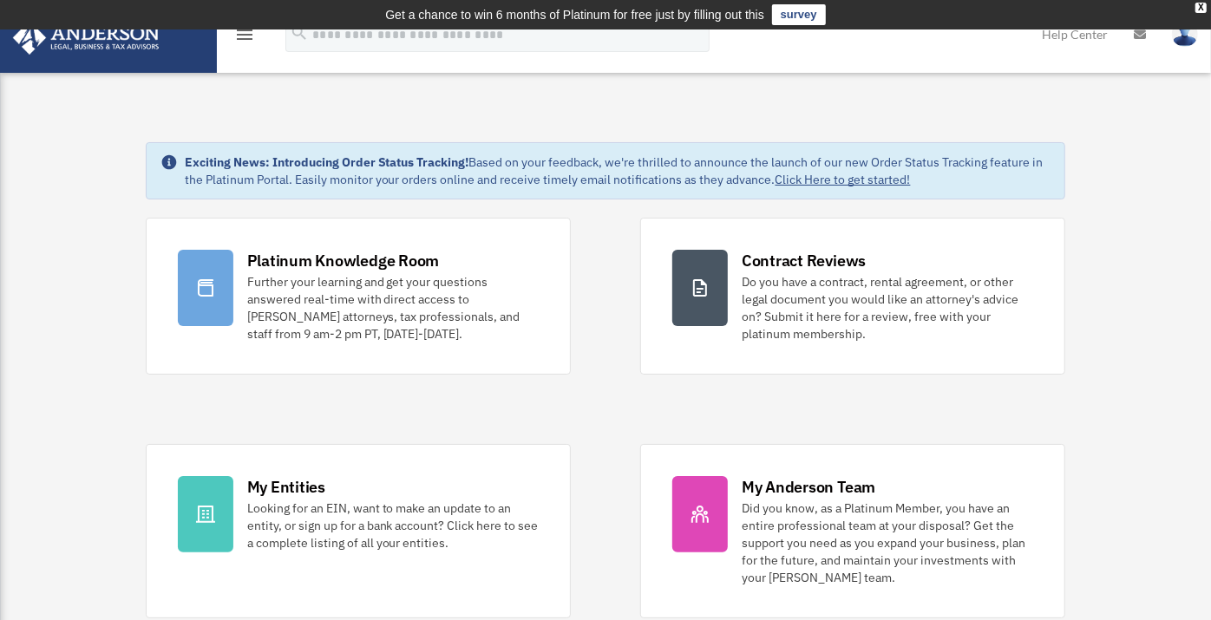
click at [1113, 63] on link "Help Center" at bounding box center [1075, 34] width 92 height 69
click at [1175, 42] on img at bounding box center [1185, 34] width 26 height 25
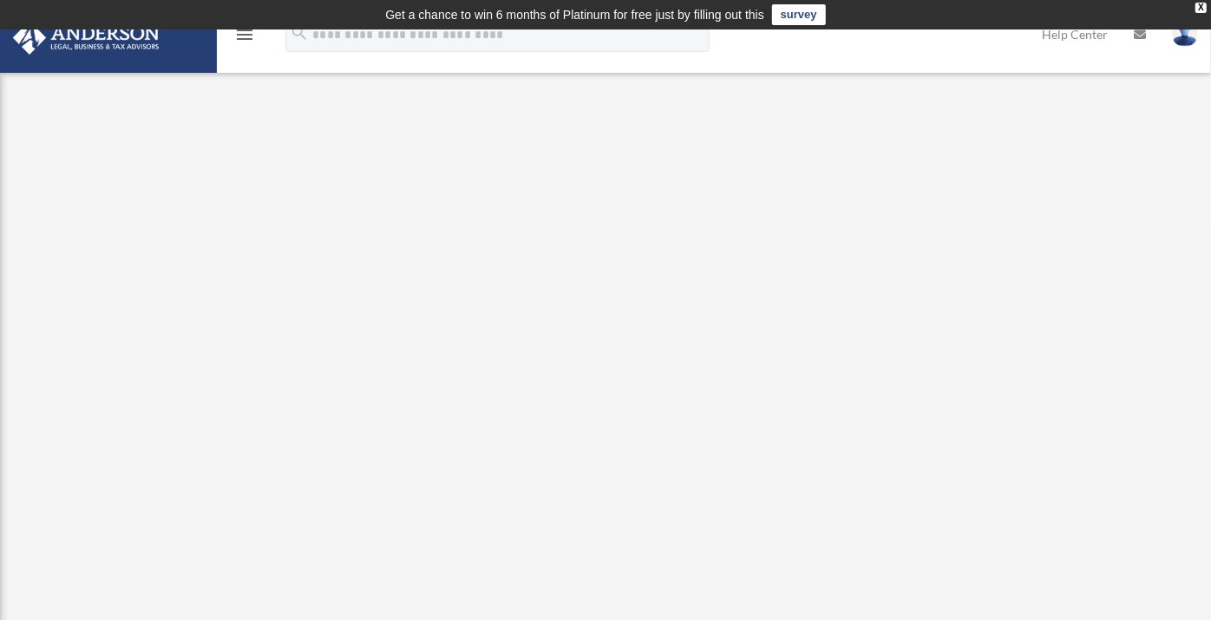
click at [1185, 48] on link at bounding box center [1185, 34] width 52 height 76
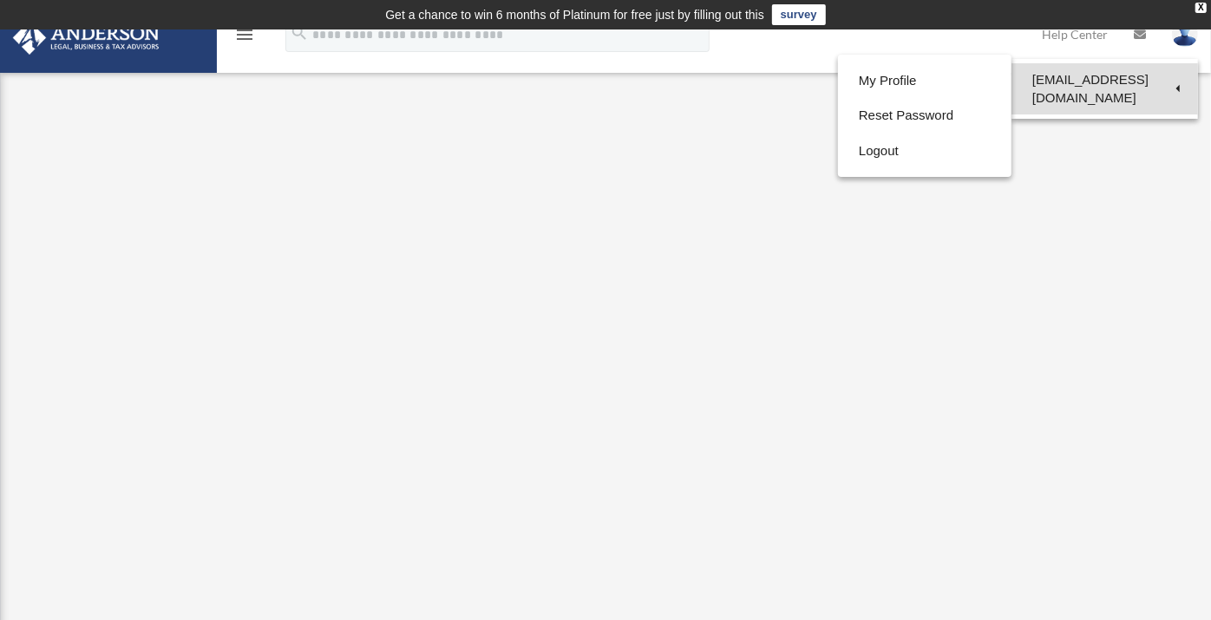
click at [1067, 82] on link "[EMAIL_ADDRESS][DOMAIN_NAME]" at bounding box center [1105, 88] width 187 height 51
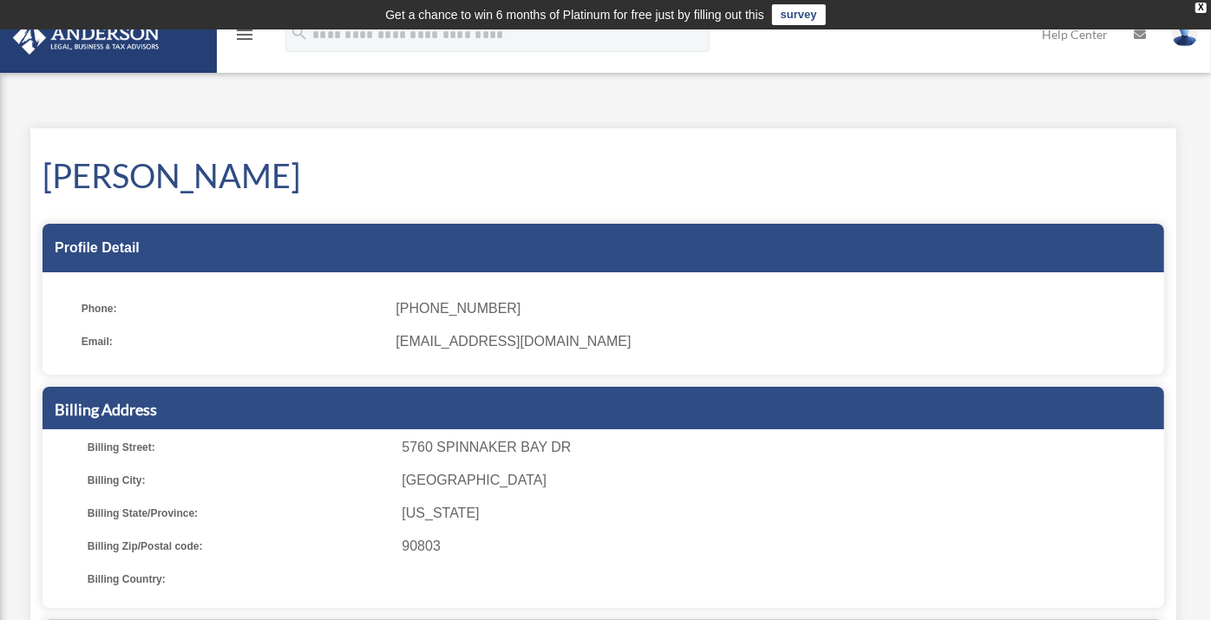
click at [1180, 48] on link at bounding box center [1185, 34] width 52 height 76
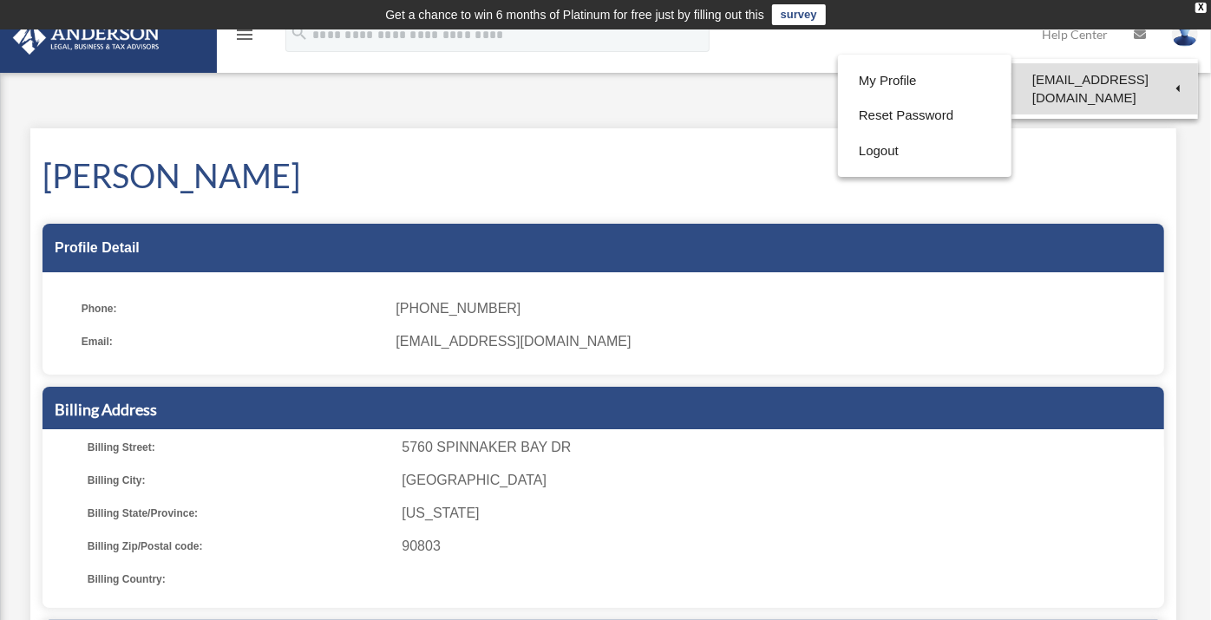
click at [1094, 92] on link "[EMAIL_ADDRESS][DOMAIN_NAME]" at bounding box center [1105, 88] width 187 height 51
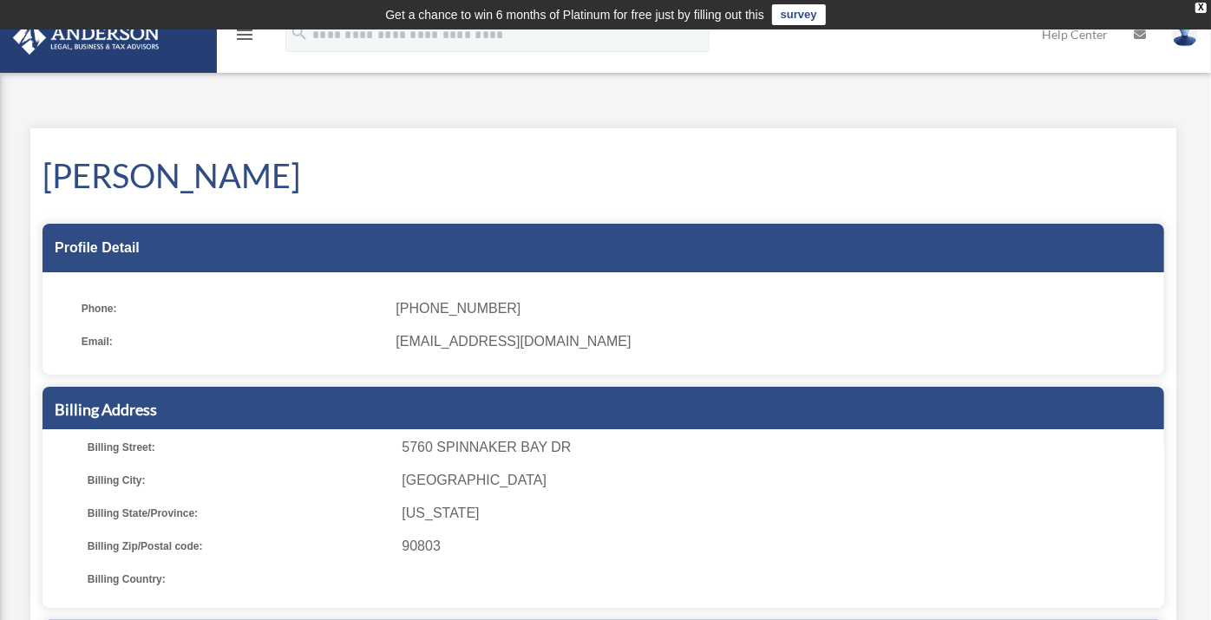
click at [1066, 86] on div "My Profile [EMAIL_ADDRESS][DOMAIN_NAME] Sign Out [EMAIL_ADDRESS][DOMAIN_NAME] H…" at bounding box center [605, 488] width 1211 height 821
click at [1185, 37] on img at bounding box center [1185, 34] width 26 height 25
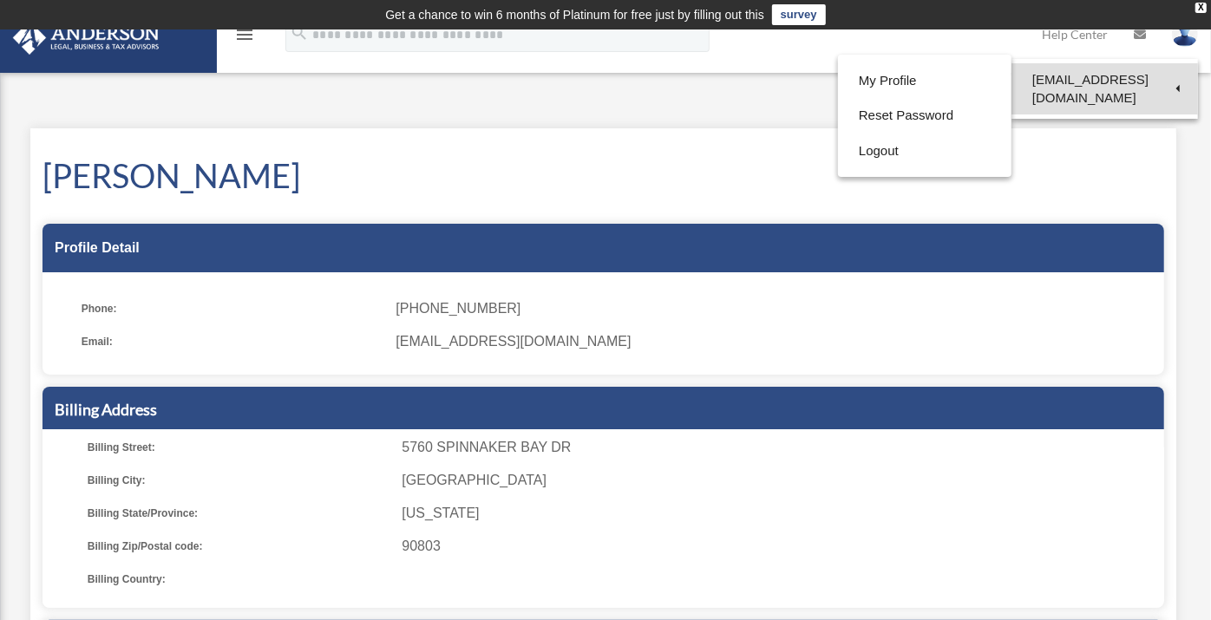
click at [1127, 75] on link "[EMAIL_ADDRESS][DOMAIN_NAME]" at bounding box center [1105, 88] width 187 height 51
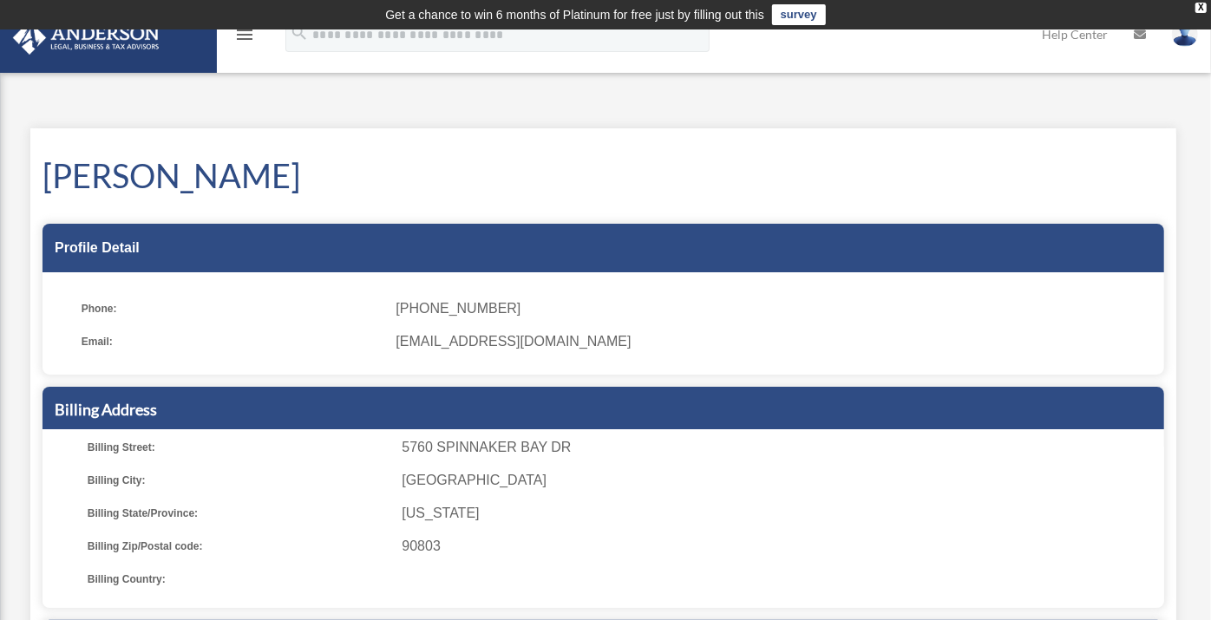
click at [1185, 42] on img at bounding box center [1185, 34] width 26 height 25
click at [1183, 36] on img at bounding box center [1185, 34] width 26 height 25
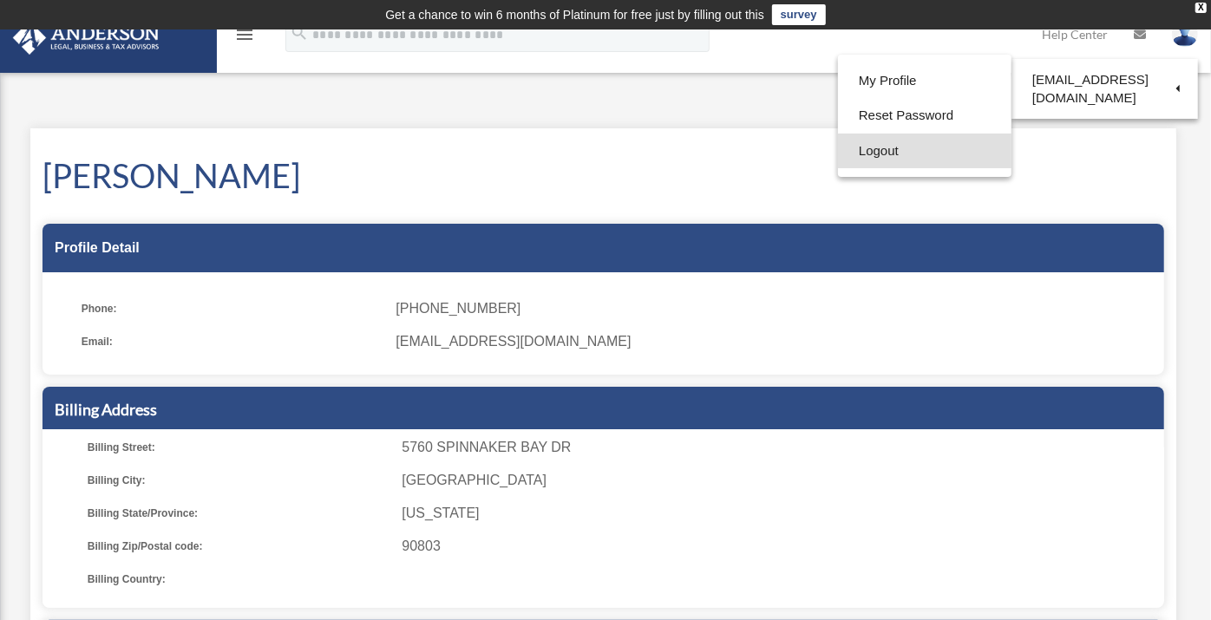
click at [878, 146] on link "Logout" at bounding box center [925, 152] width 174 height 36
